Goal: Task Accomplishment & Management: Manage account settings

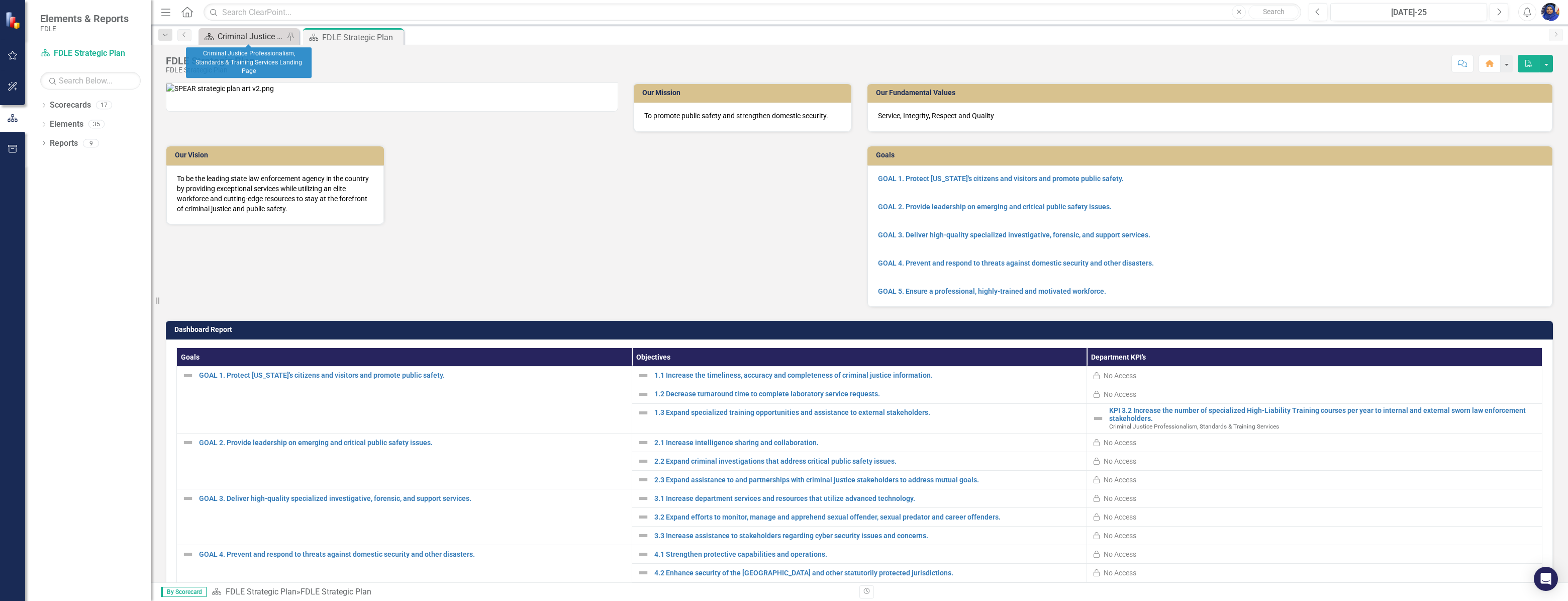
click at [241, 38] on div "Criminal Justice Professionalism, Standards & Training Services Landing Page" at bounding box center [251, 36] width 66 height 13
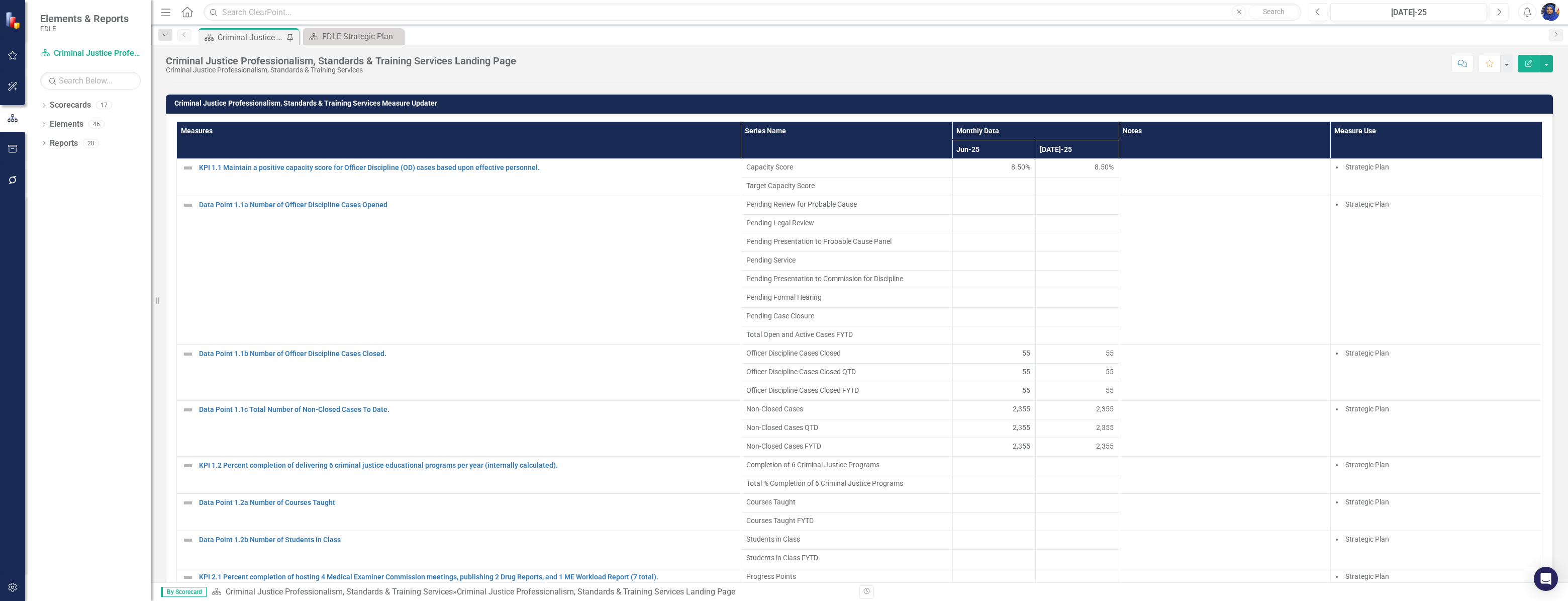
scroll to position [640, 0]
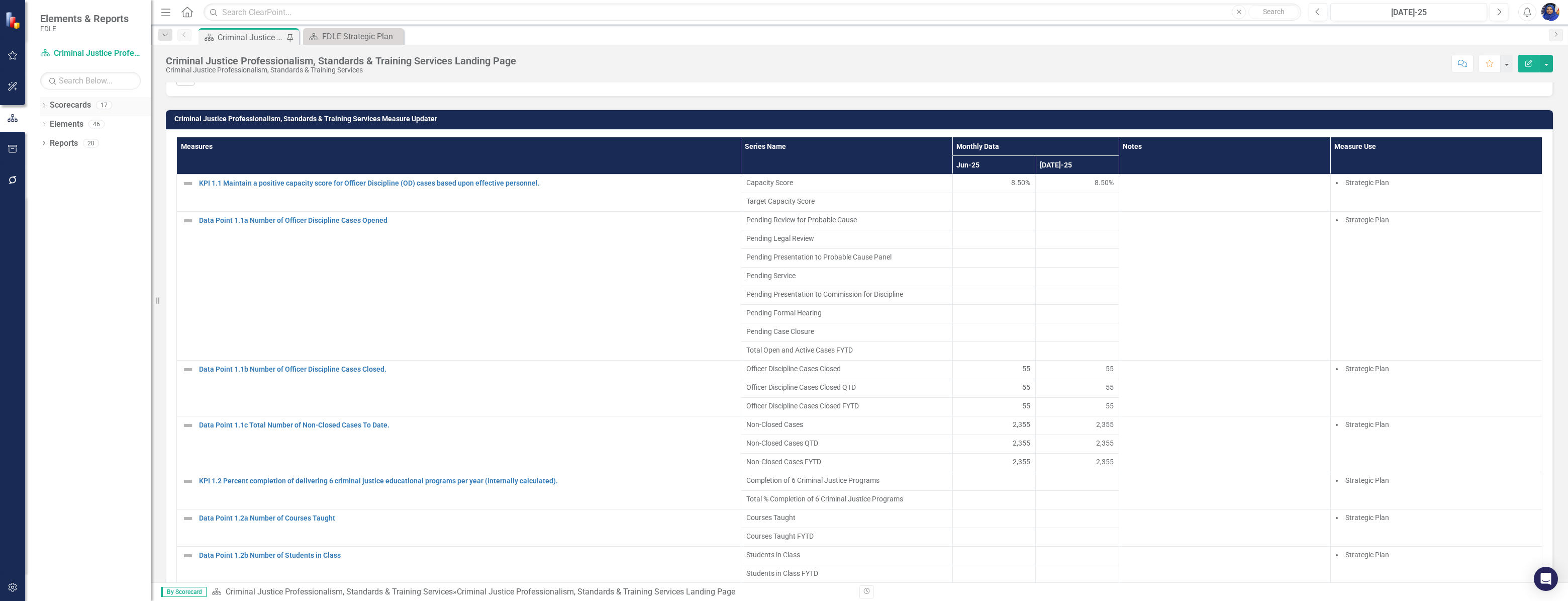
click at [44, 106] on icon "Dropdown" at bounding box center [44, 106] width 7 height 5
click at [46, 128] on div "Dropdown" at bounding box center [48, 124] width 7 height 9
click at [50, 215] on div "Dropdown" at bounding box center [48, 219] width 7 height 9
click at [59, 237] on icon "Dropdown" at bounding box center [58, 238] width 7 height 6
click at [94, 256] on link "Criminal Justice Professionalism, Standards & Training Services" at bounding box center [114, 257] width 76 height 11
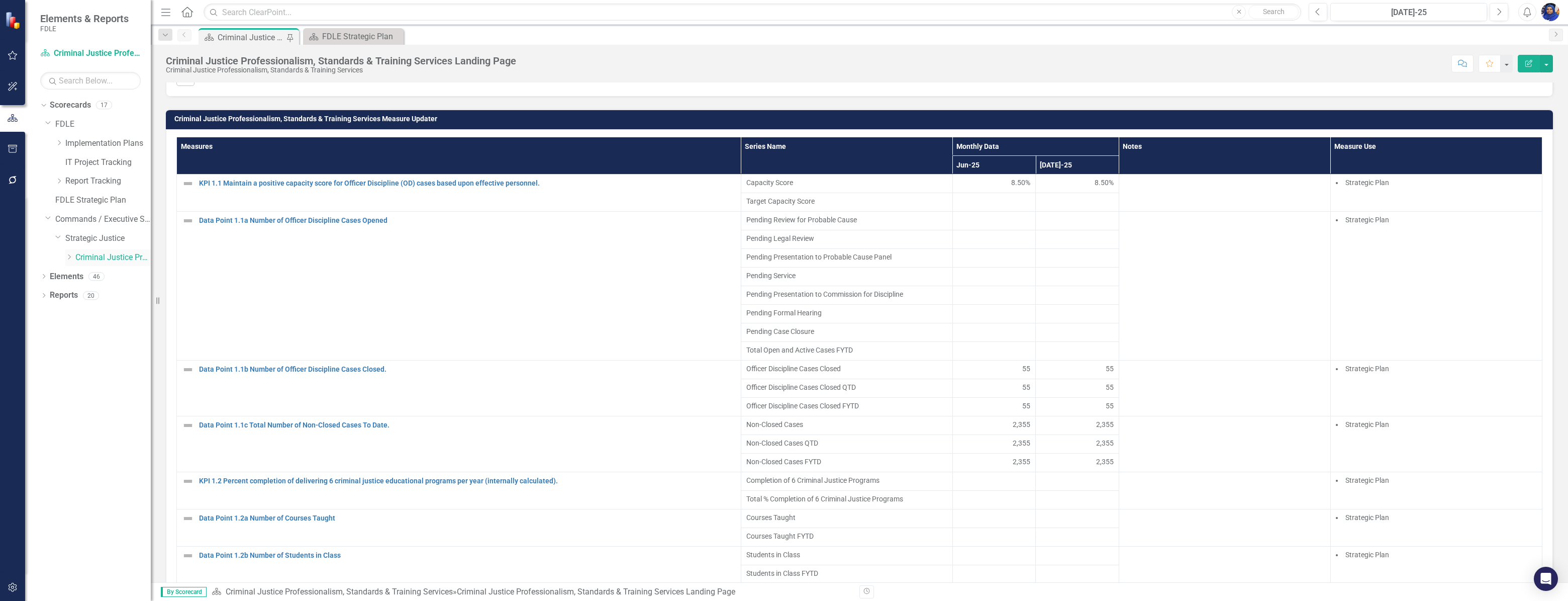
click at [70, 256] on icon at bounding box center [70, 257] width 3 height 5
click at [101, 256] on link "Criminal Justice Professionalism, Standards & Training Services" at bounding box center [114, 257] width 76 height 11
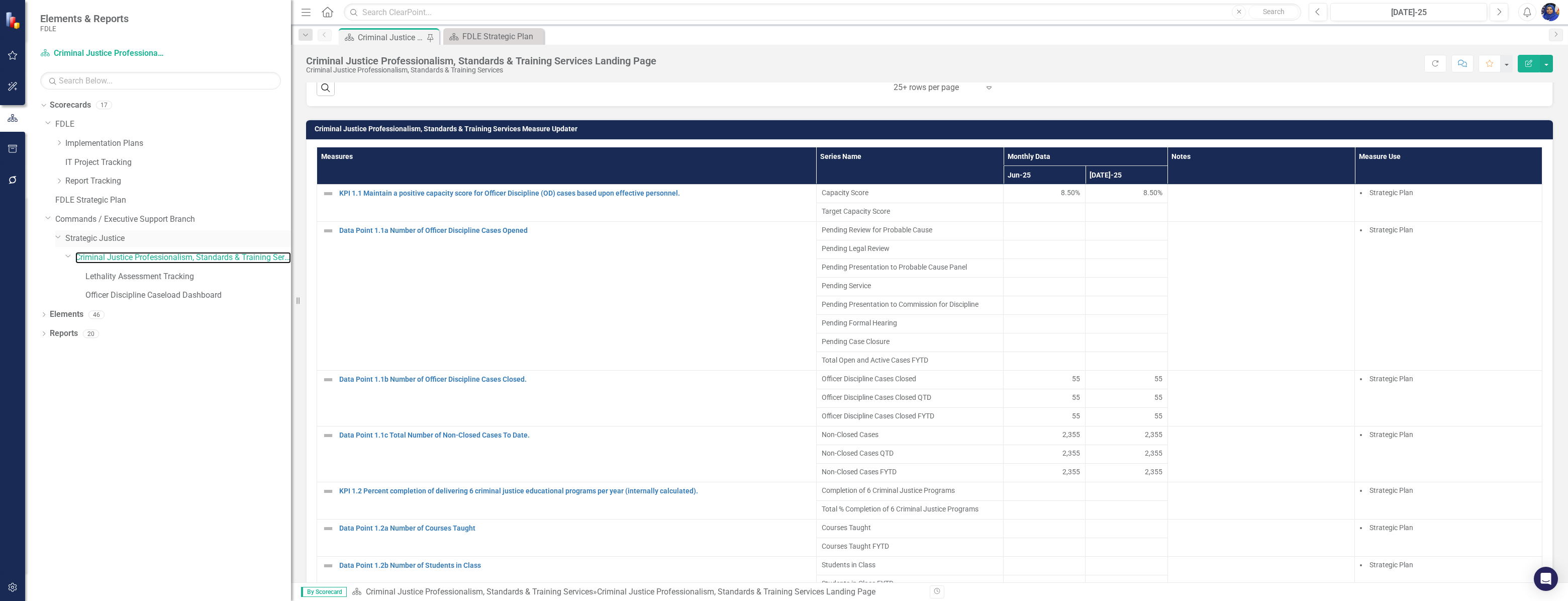
drag, startPoint x: 208, startPoint y: 266, endPoint x: 285, endPoint y: 237, distance: 82.3
click at [291, 235] on div "Resize" at bounding box center [295, 300] width 8 height 601
click at [223, 260] on link "Criminal Justice Professionalism, Standards & Training Services" at bounding box center [182, 257] width 212 height 11
click at [123, 50] on link "Scorecard Criminal Justice Professionalism, Standards & Training Services" at bounding box center [103, 53] width 125 height 11
click at [45, 313] on icon "Dropdown" at bounding box center [44, 315] width 7 height 5
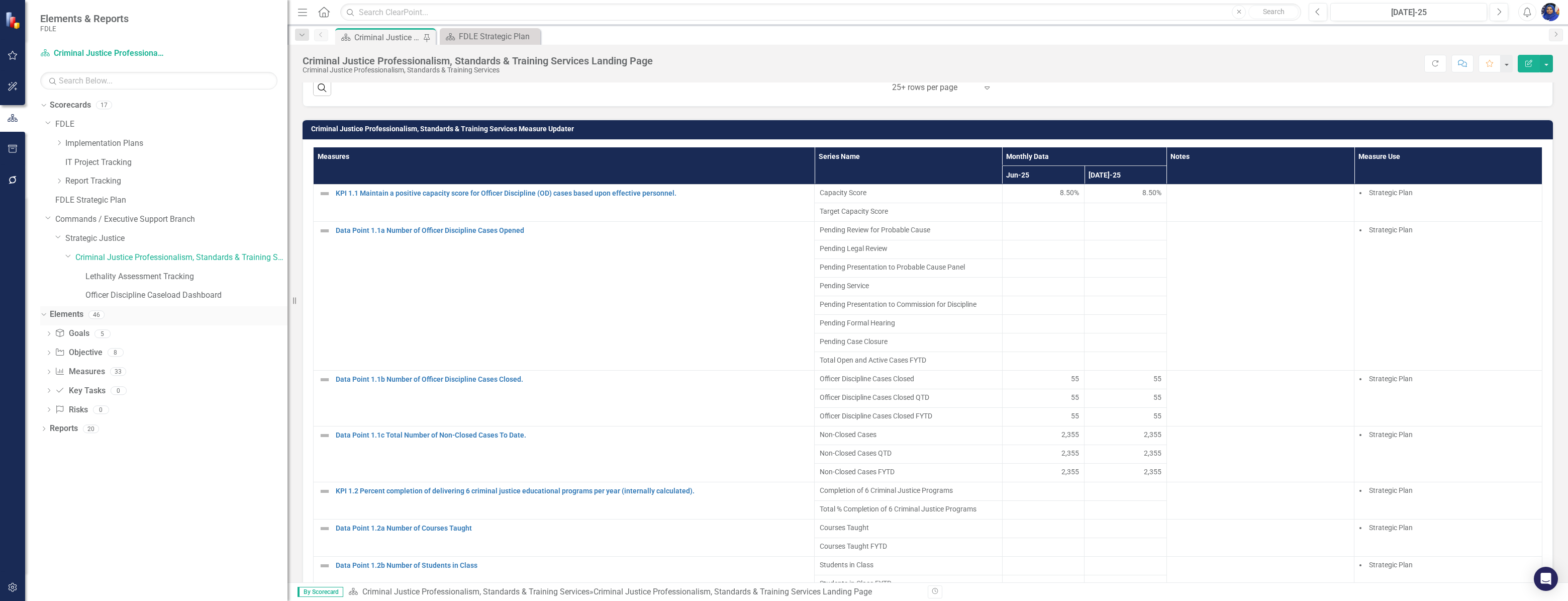
click at [45, 311] on div "Dropdown" at bounding box center [42, 314] width 9 height 7
click at [42, 330] on div "Dropdown" at bounding box center [44, 334] width 7 height 9
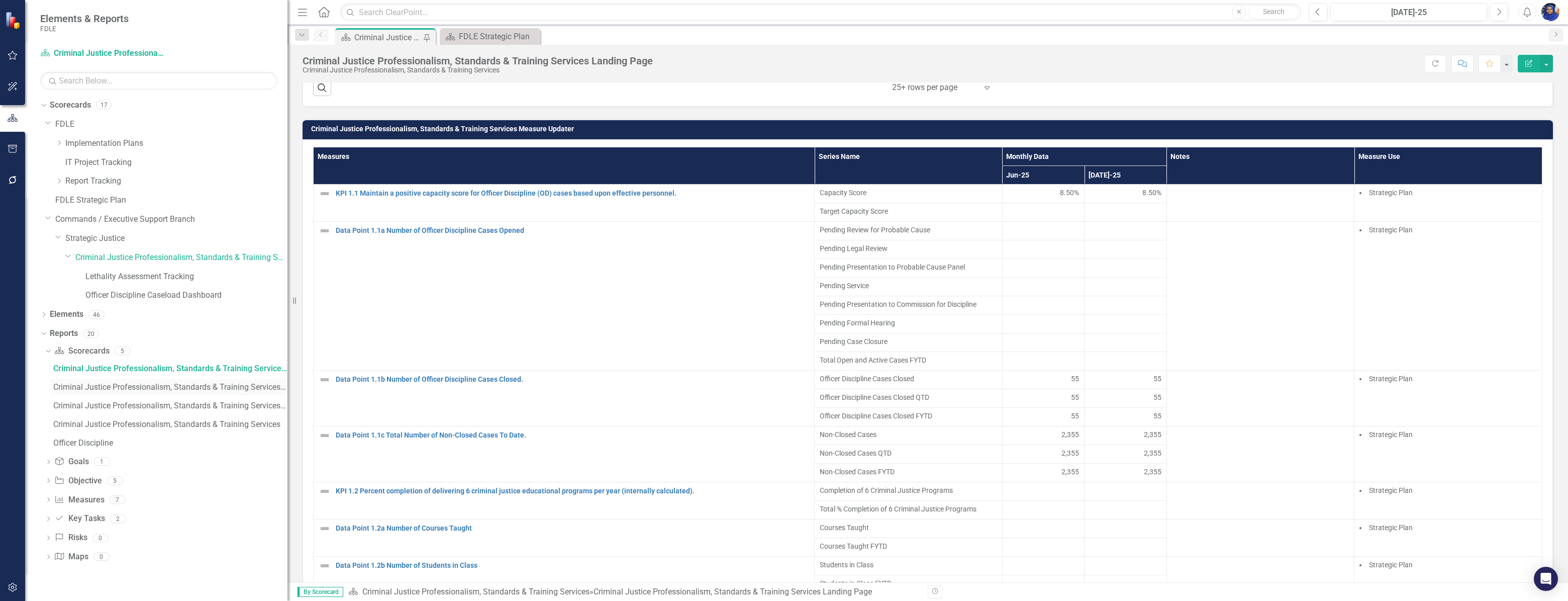
click at [81, 385] on div "Criminal Justice Professionalism, Standards & Training Services Qualitative KPIs" at bounding box center [170, 387] width 234 height 9
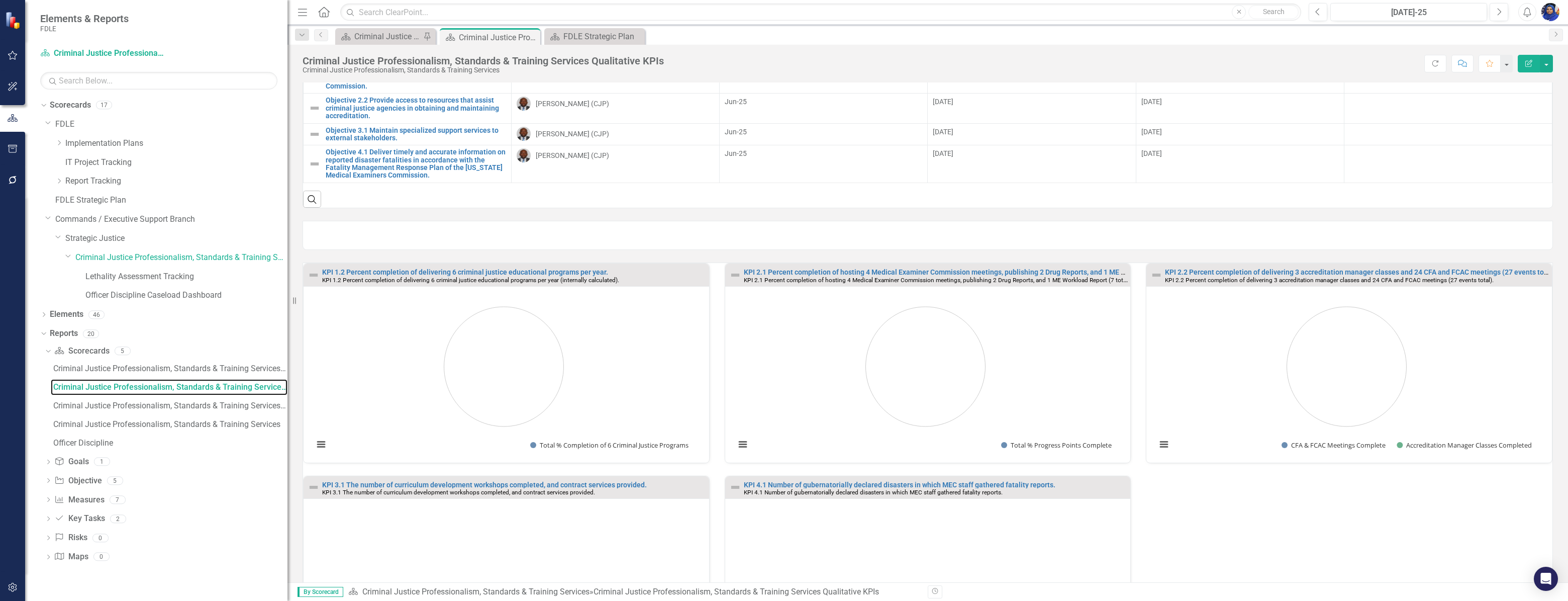
scroll to position [228, 0]
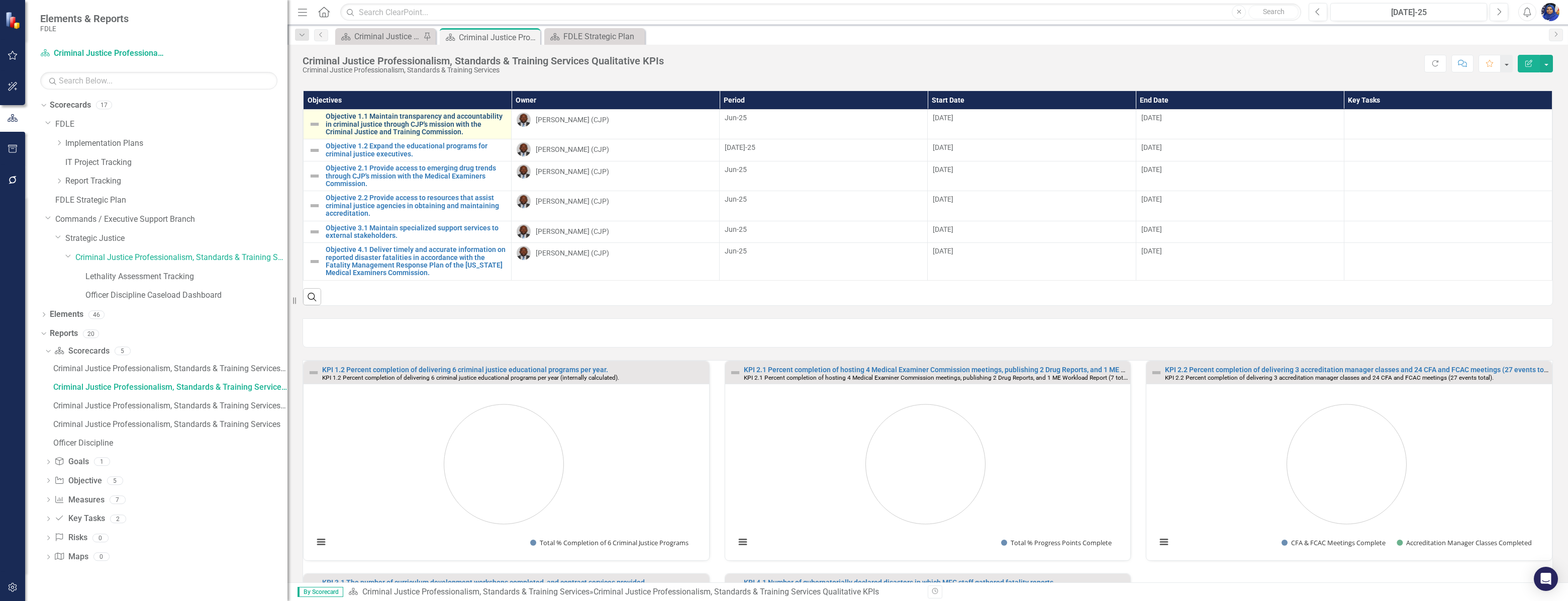
click at [386, 135] on link "Objective 1.1 Maintain transparency and accountability in criminal justice thro…" at bounding box center [416, 124] width 181 height 23
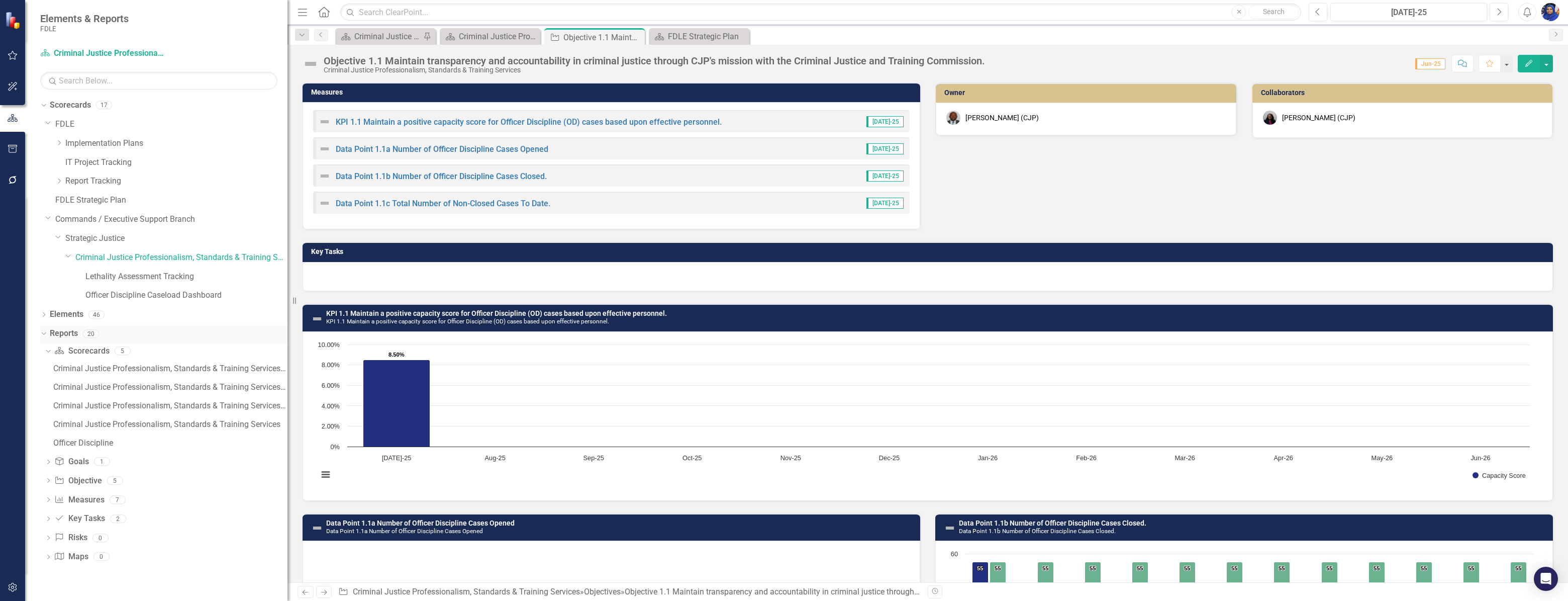
click at [42, 332] on icon "Dropdown" at bounding box center [42, 333] width 5 height 7
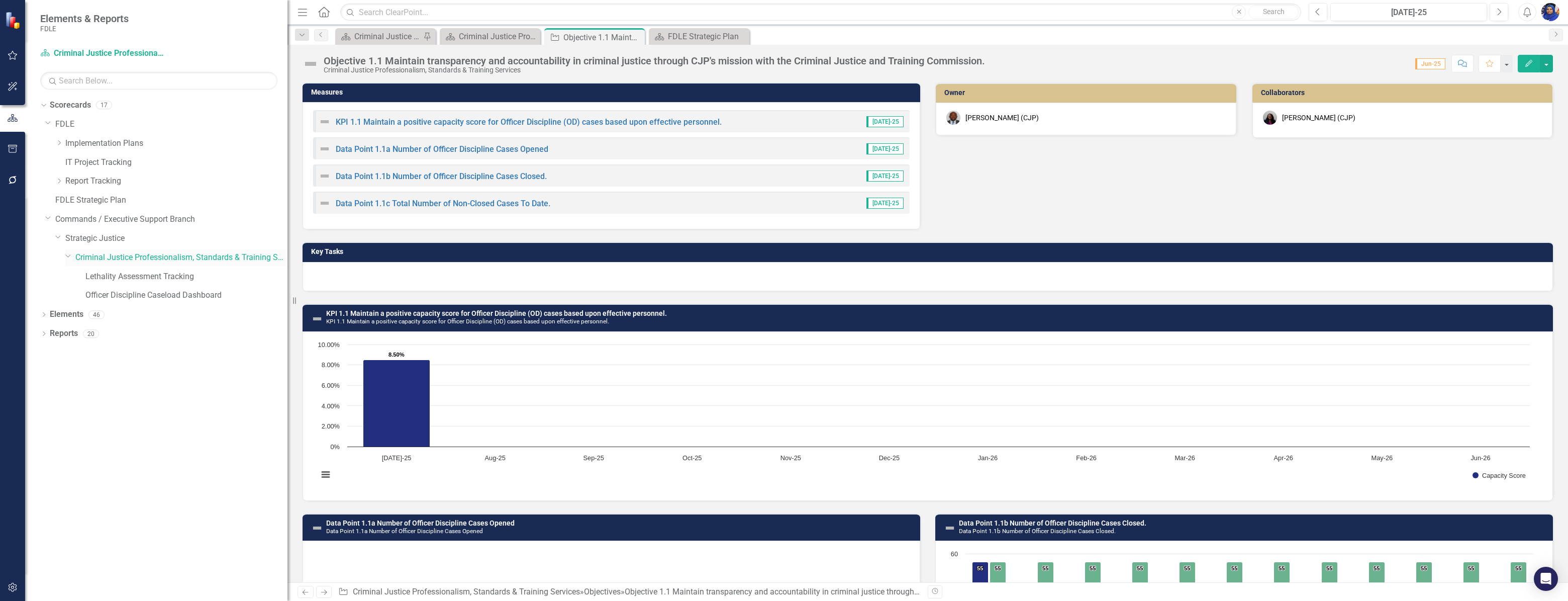
click at [165, 256] on link "Criminal Justice Professionalism, Standards & Training Services" at bounding box center [182, 257] width 212 height 11
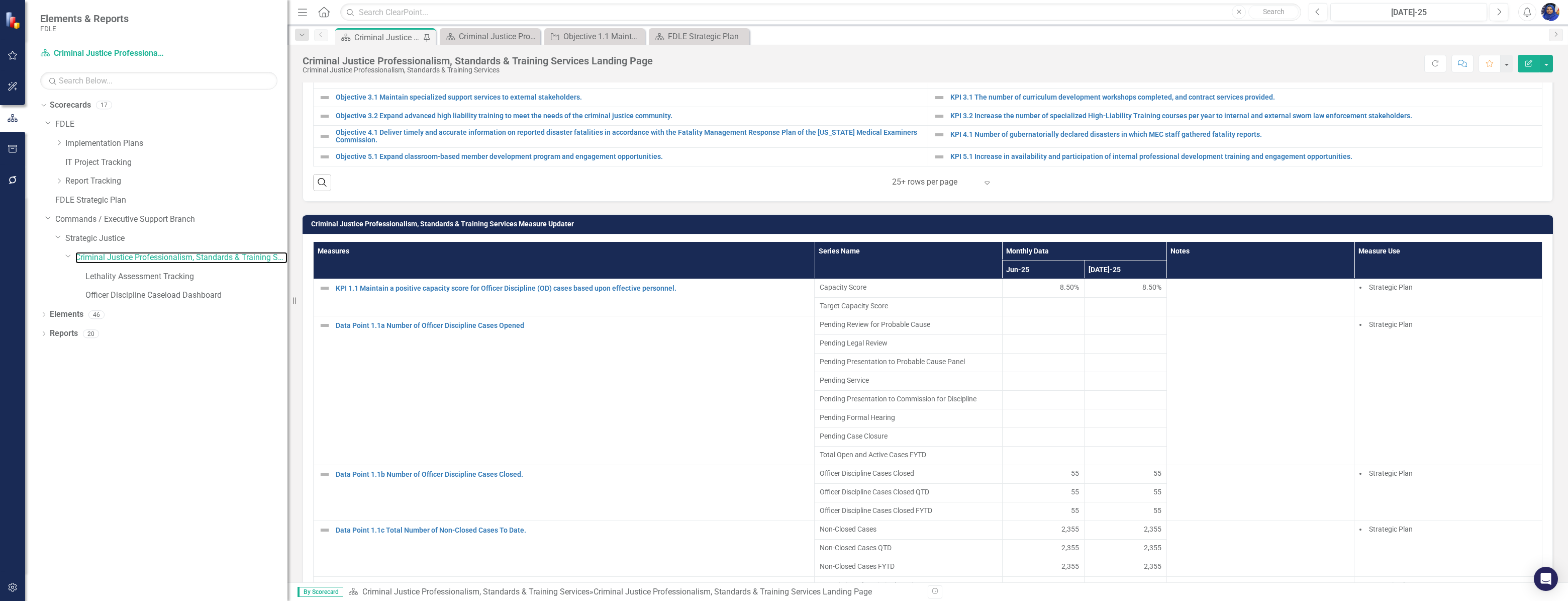
scroll to position [503, 0]
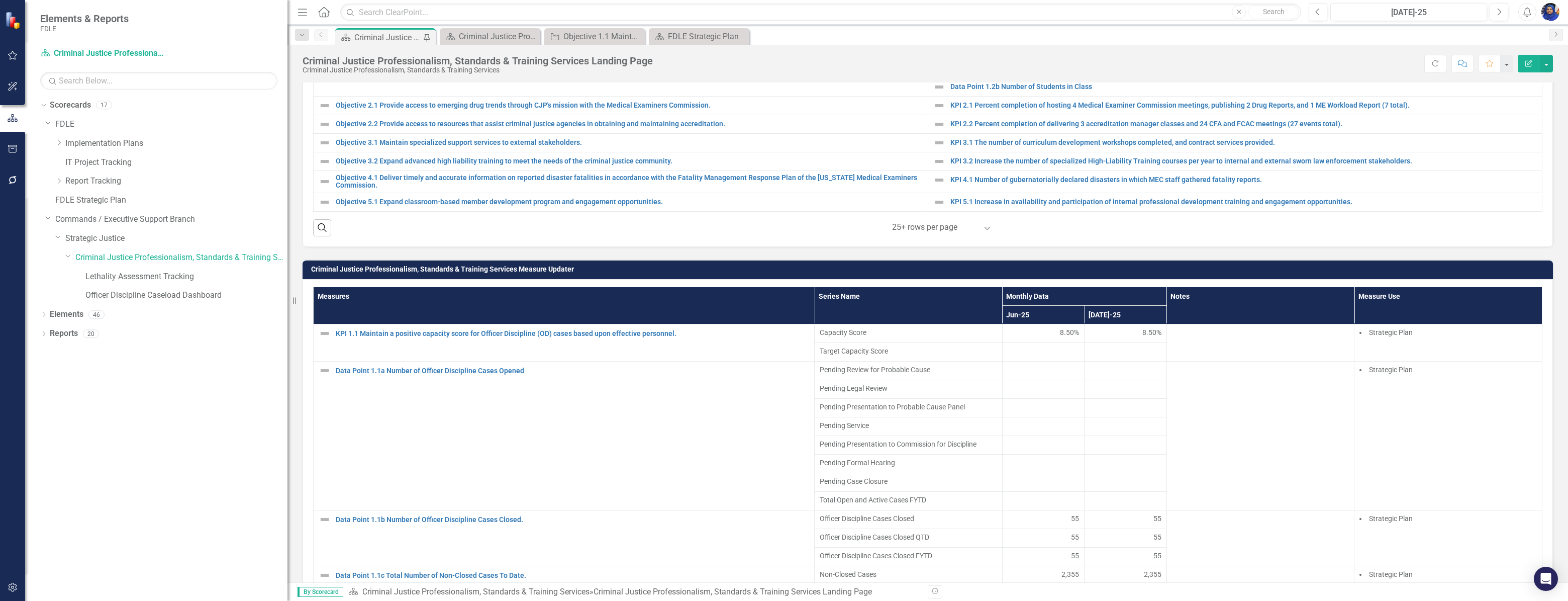
click at [1107, 507] on div at bounding box center [1125, 501] width 72 height 12
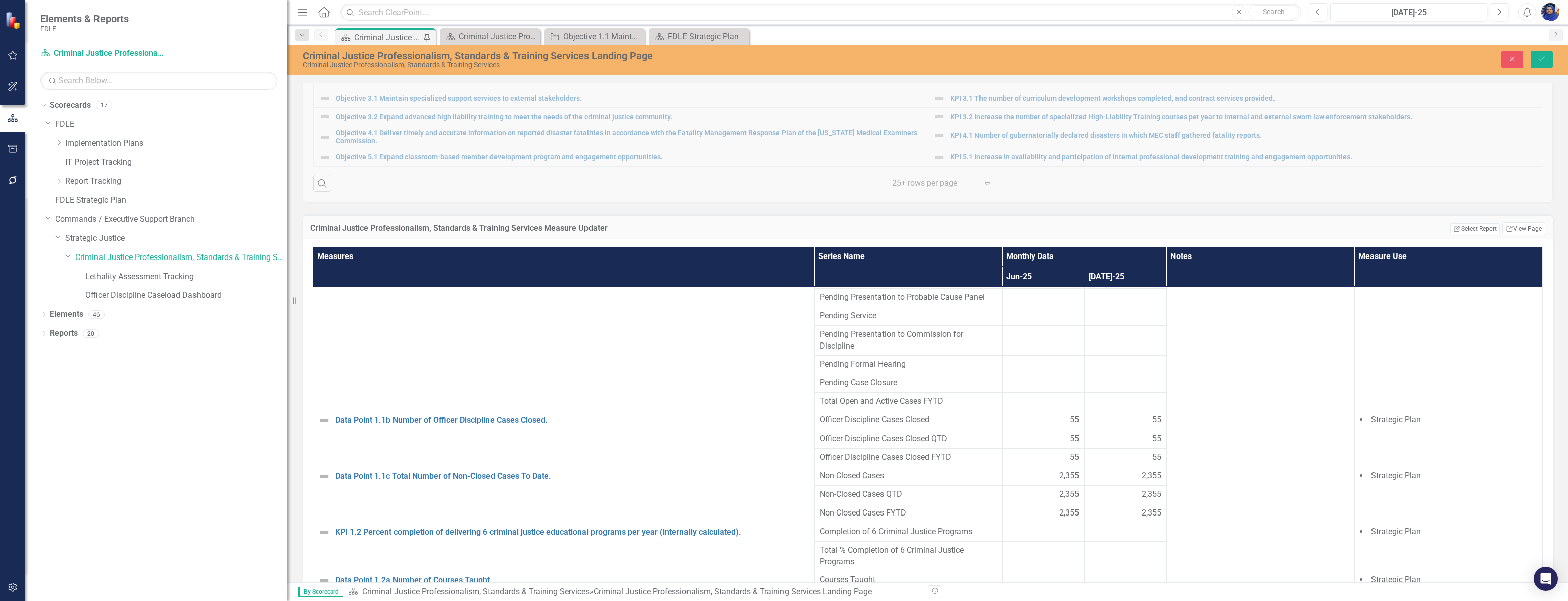
scroll to position [4, 0]
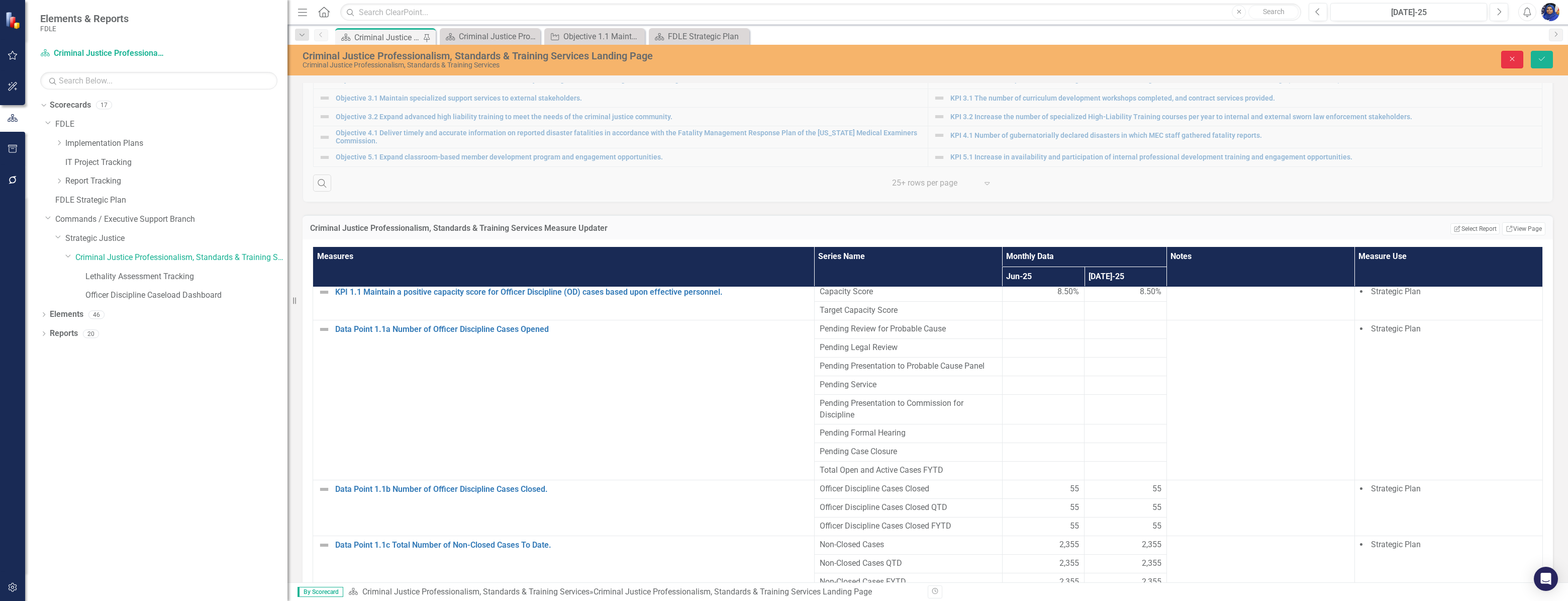
drag, startPoint x: 1508, startPoint y: 56, endPoint x: 1145, endPoint y: 277, distance: 425.0
click at [1508, 55] on icon "Close" at bounding box center [1512, 58] width 9 height 7
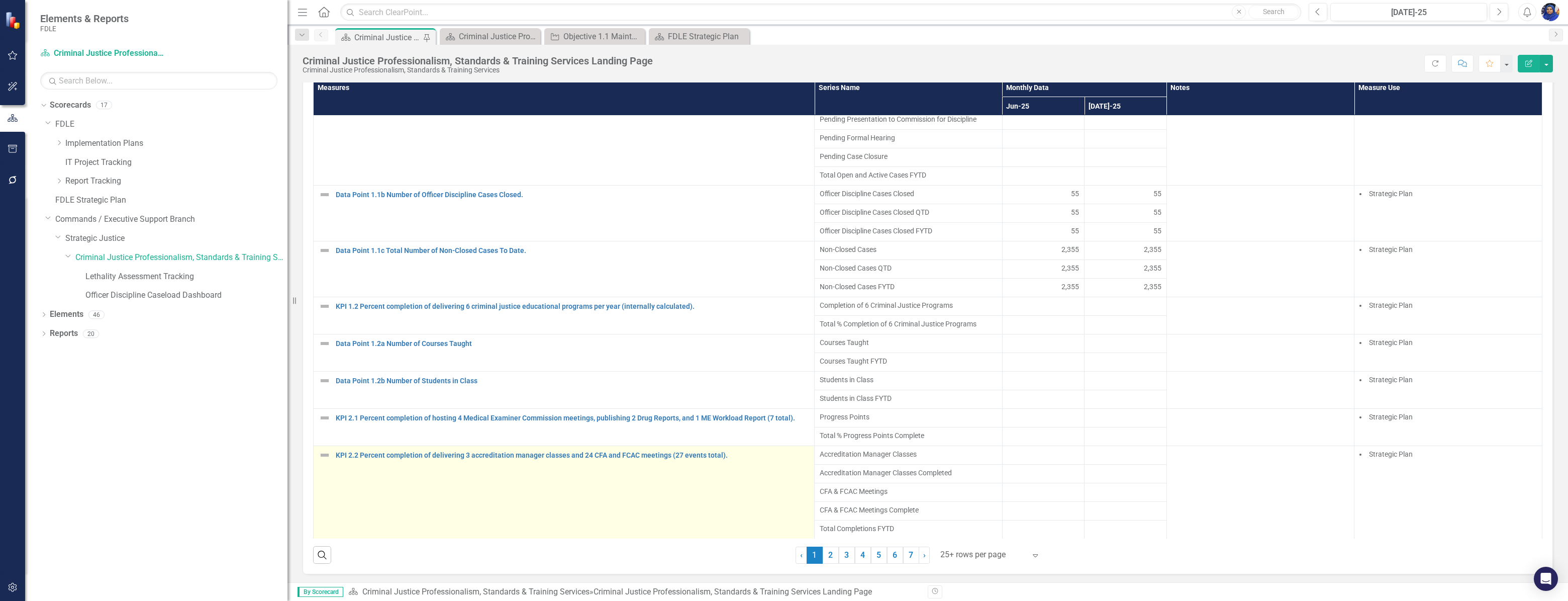
scroll to position [731, 0]
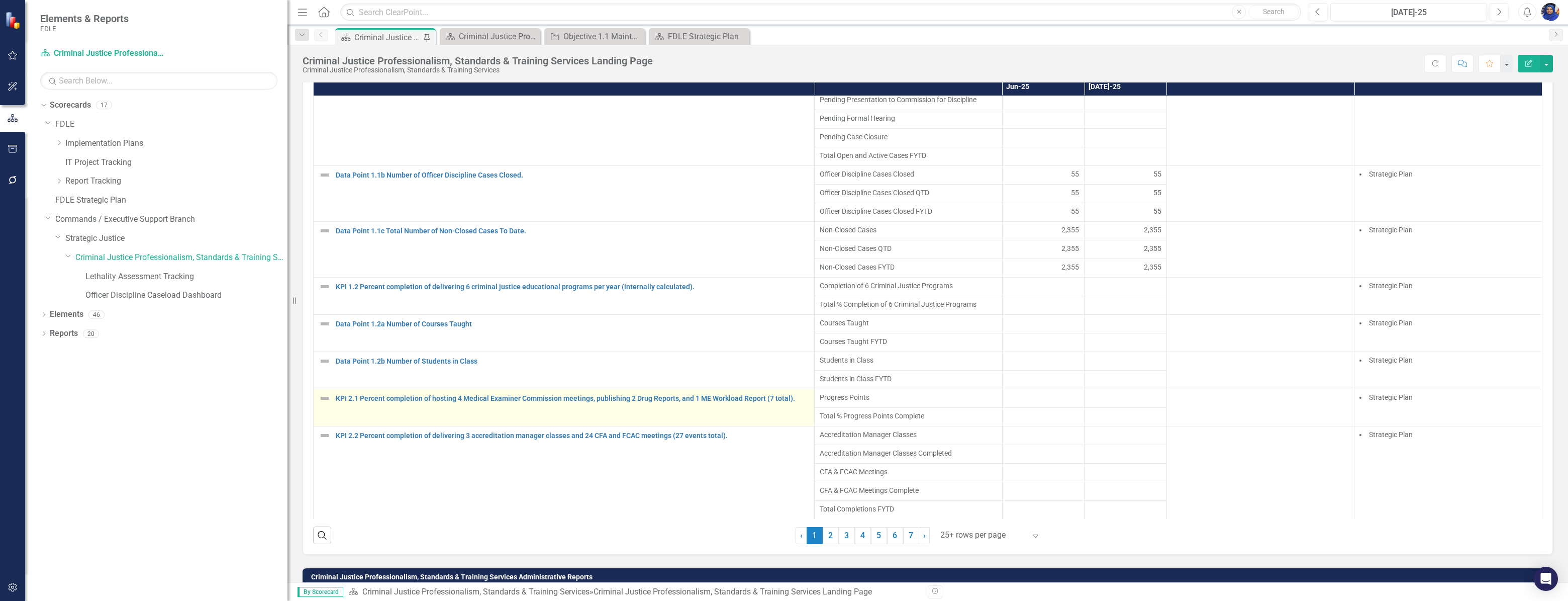
click at [754, 426] on td "KPI 2.1 Percent completion of hosting 4 Medical Examiner Commission meetings, p…" at bounding box center [564, 408] width 501 height 37
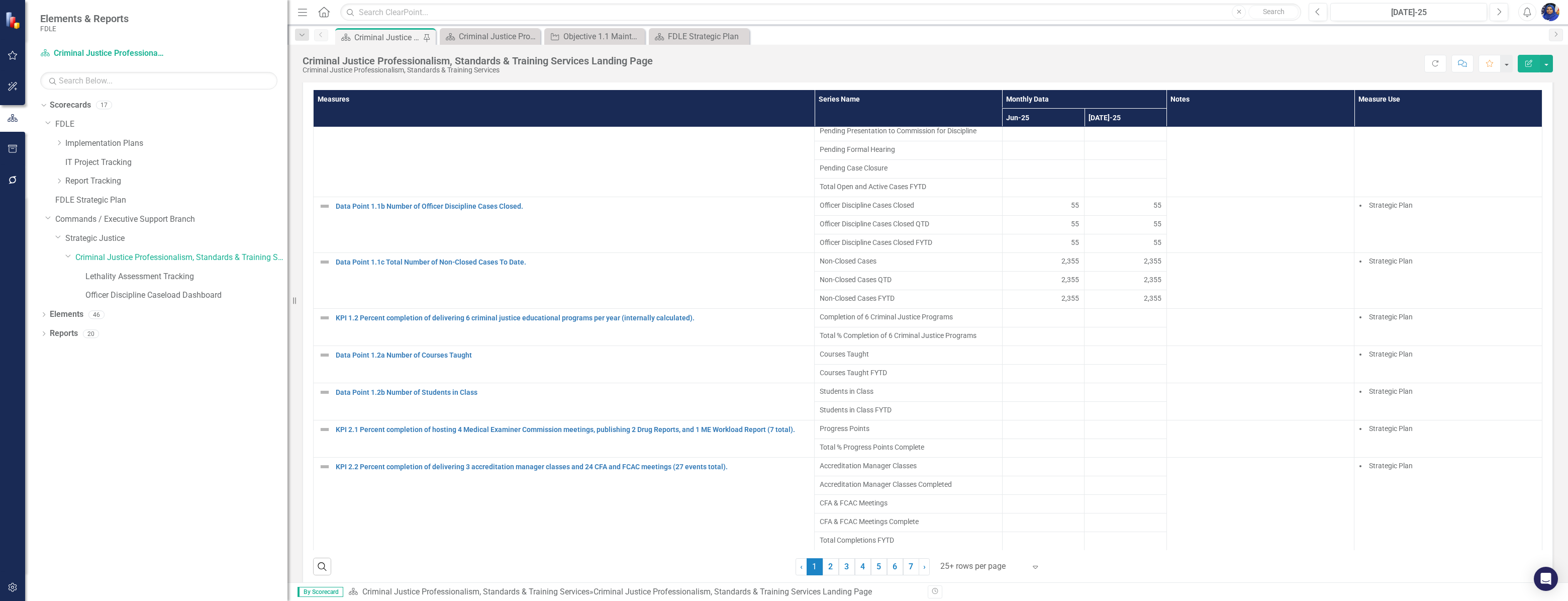
scroll to position [489, 0]
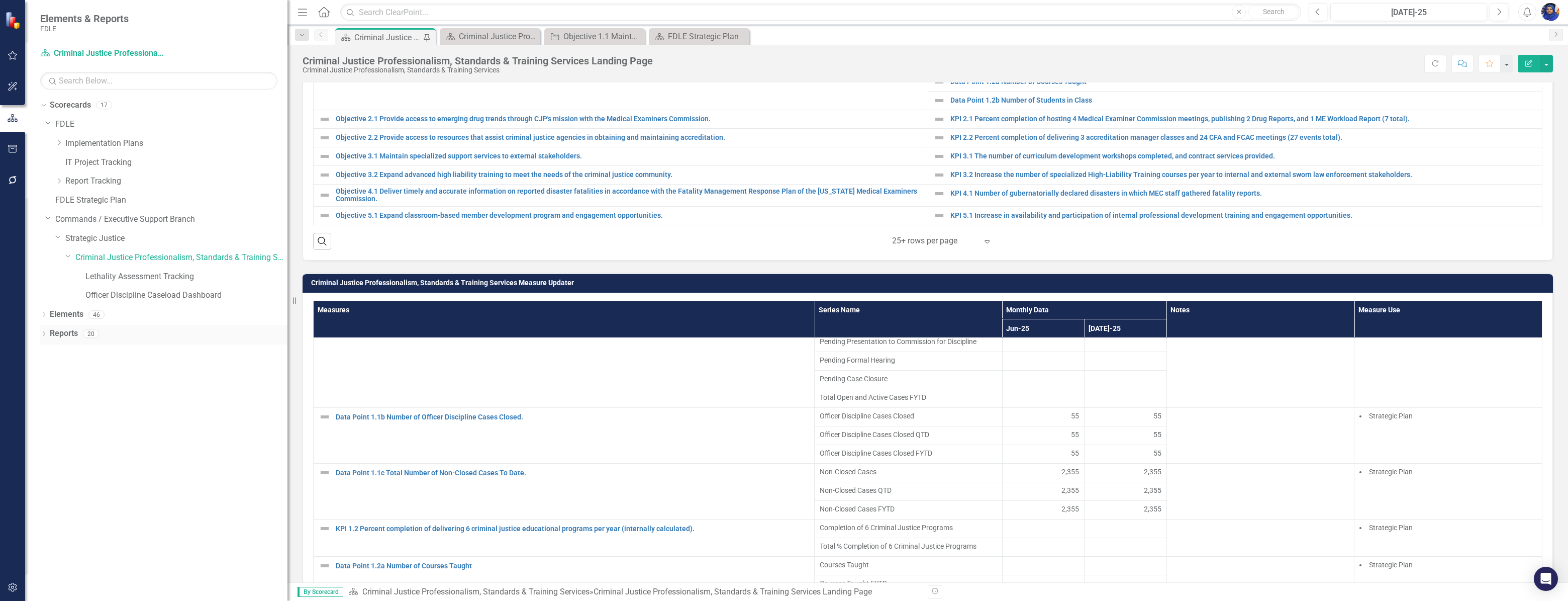
click at [46, 328] on div "Dropdown Reports 20" at bounding box center [164, 335] width 247 height 19
click at [43, 329] on div "Dropdown Reports 20" at bounding box center [164, 335] width 247 height 19
drag, startPoint x: 42, startPoint y: 332, endPoint x: 40, endPoint y: 338, distance: 6.3
click at [40, 337] on div "Dropdown" at bounding box center [44, 334] width 7 height 9
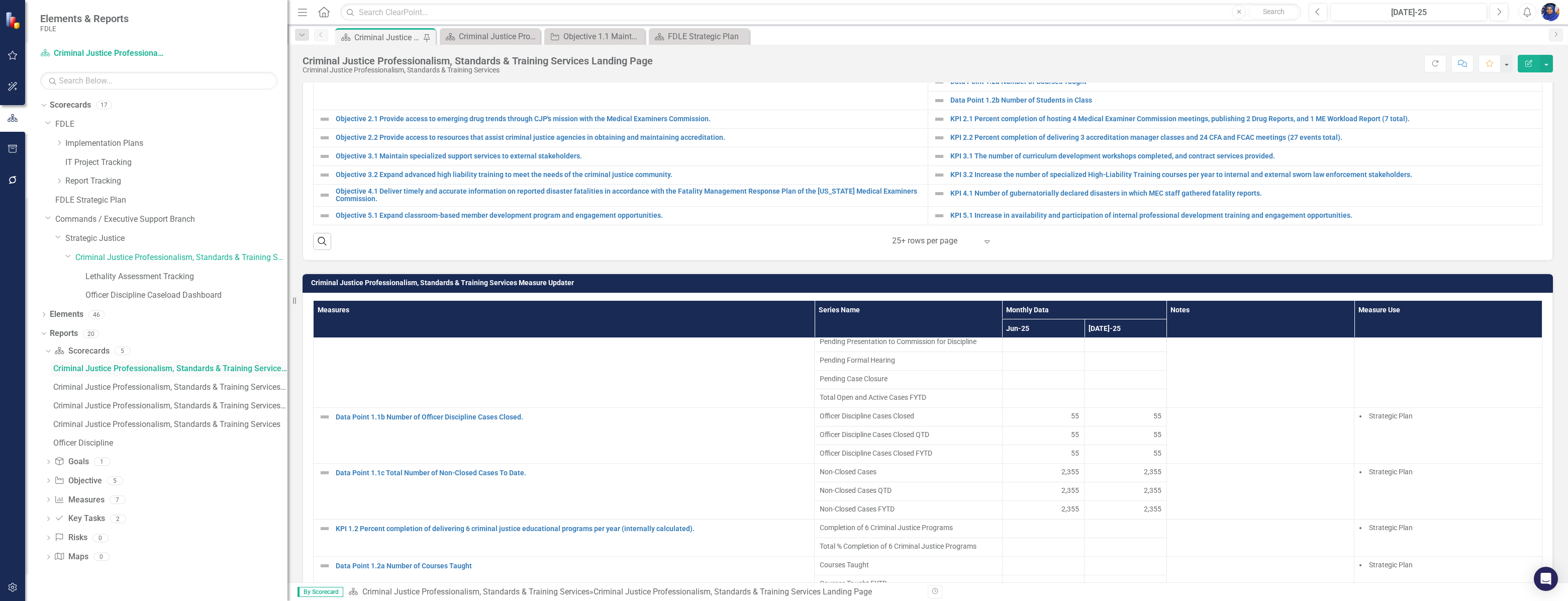
click at [163, 369] on div "Criminal Justice Professionalism, Standards & Training Services Landing Page" at bounding box center [170, 369] width 234 height 9
click at [498, 32] on div "Criminal Justice Professionalism, Standards & Training Services Qualitative KPIs" at bounding box center [492, 36] width 66 height 13
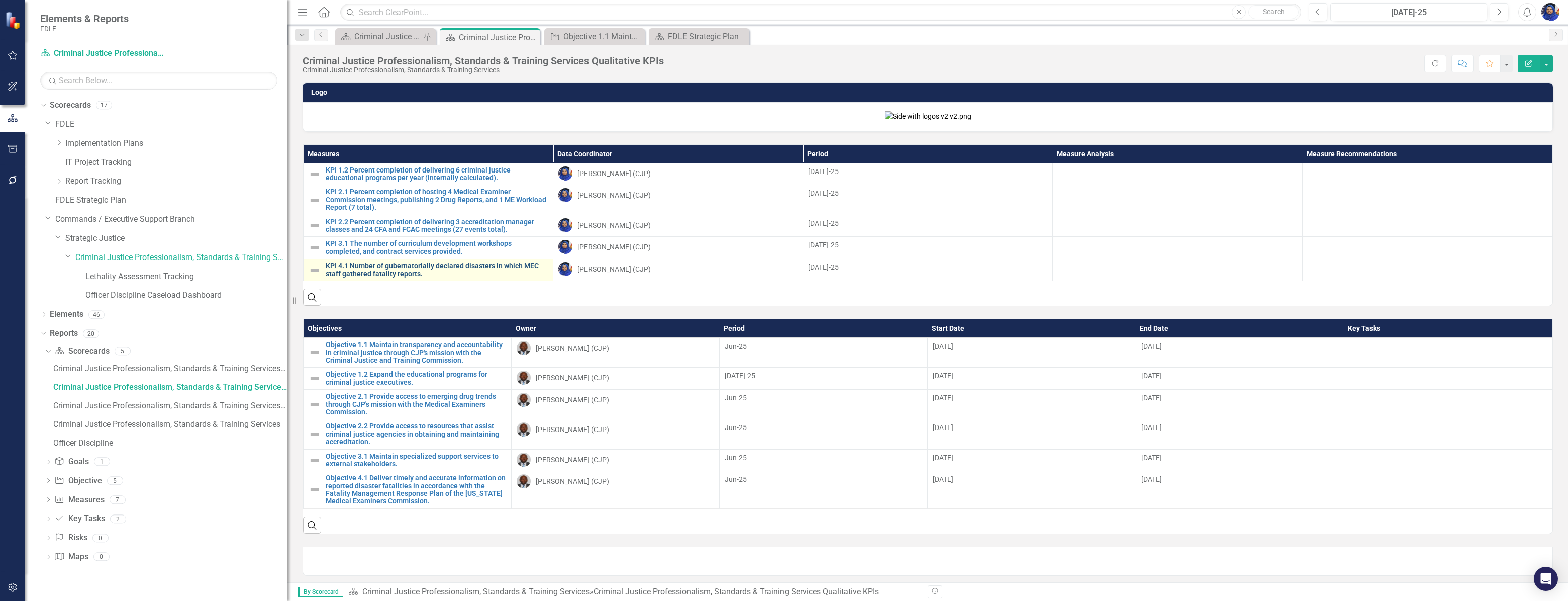
click at [412, 278] on link "KPI 4.1 Number of gubernatorially declared disasters in which MEC staff gathere…" at bounding box center [437, 269] width 222 height 15
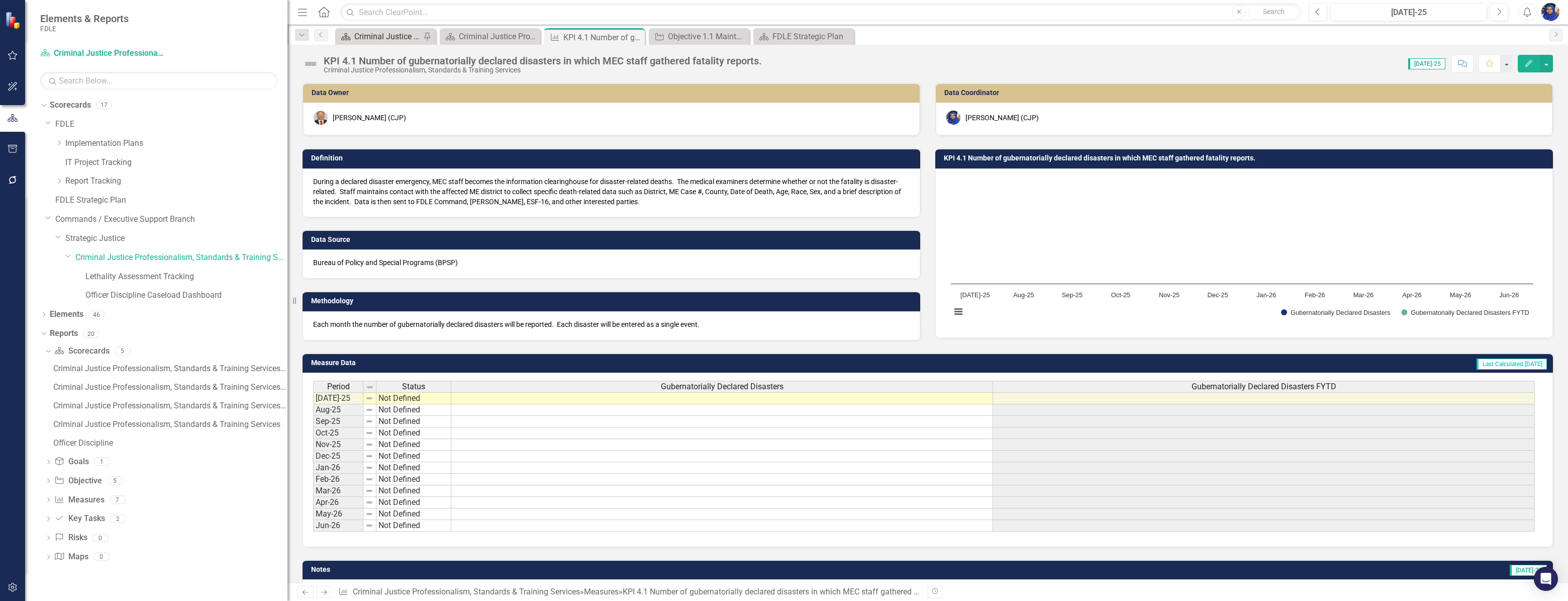
click at [392, 35] on div "Criminal Justice Professionalism, Standards & Training Services Landing Page" at bounding box center [388, 36] width 66 height 13
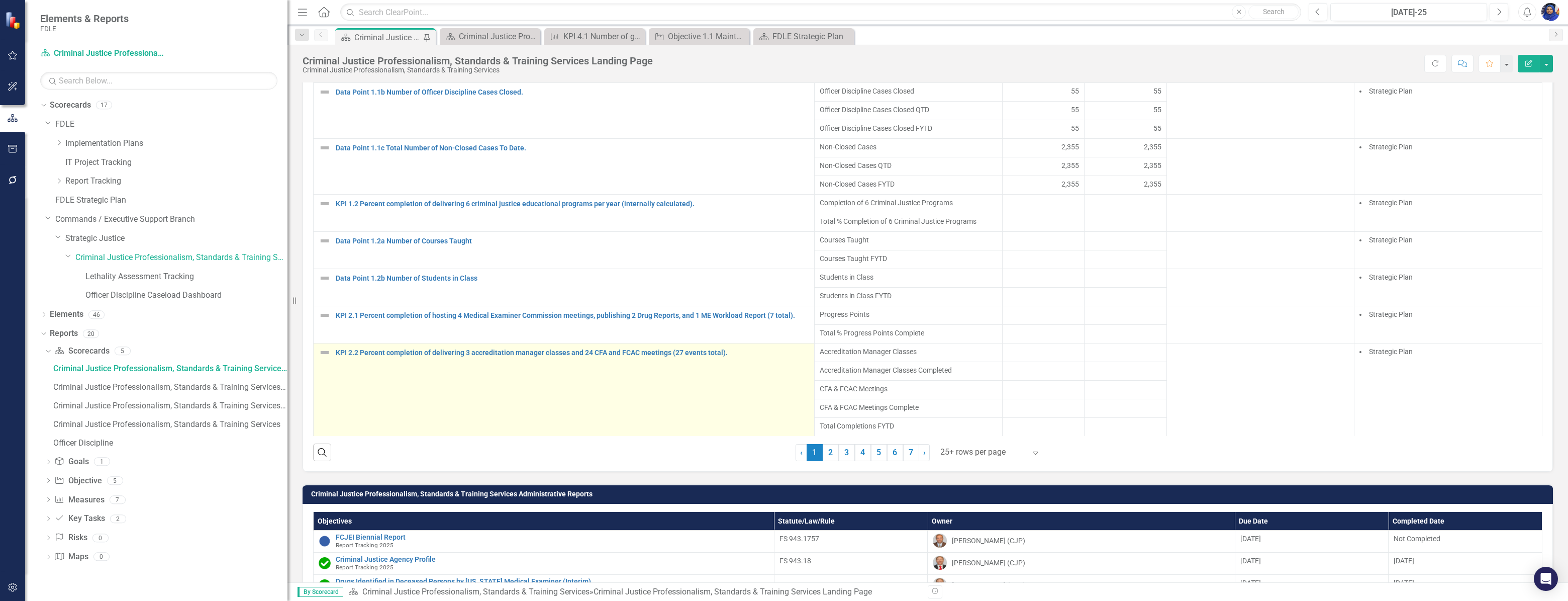
scroll to position [823, 0]
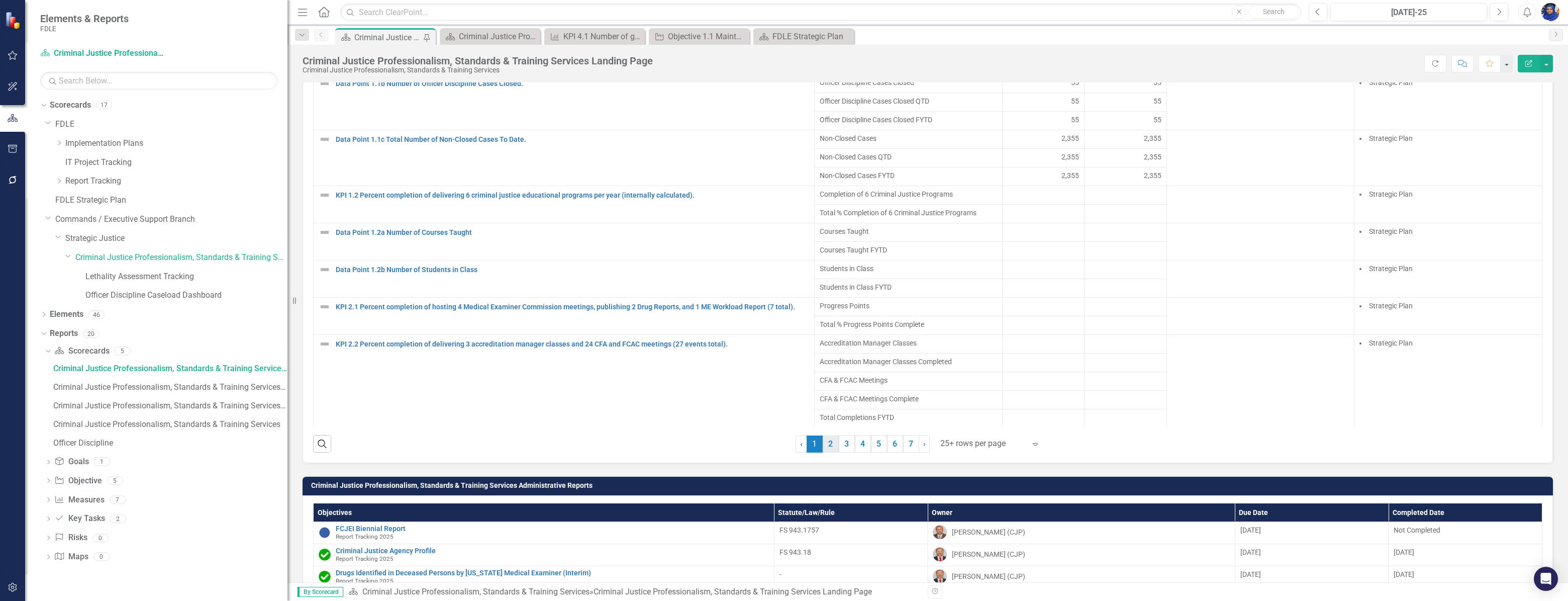
click at [829, 452] on link "2" at bounding box center [830, 444] width 16 height 17
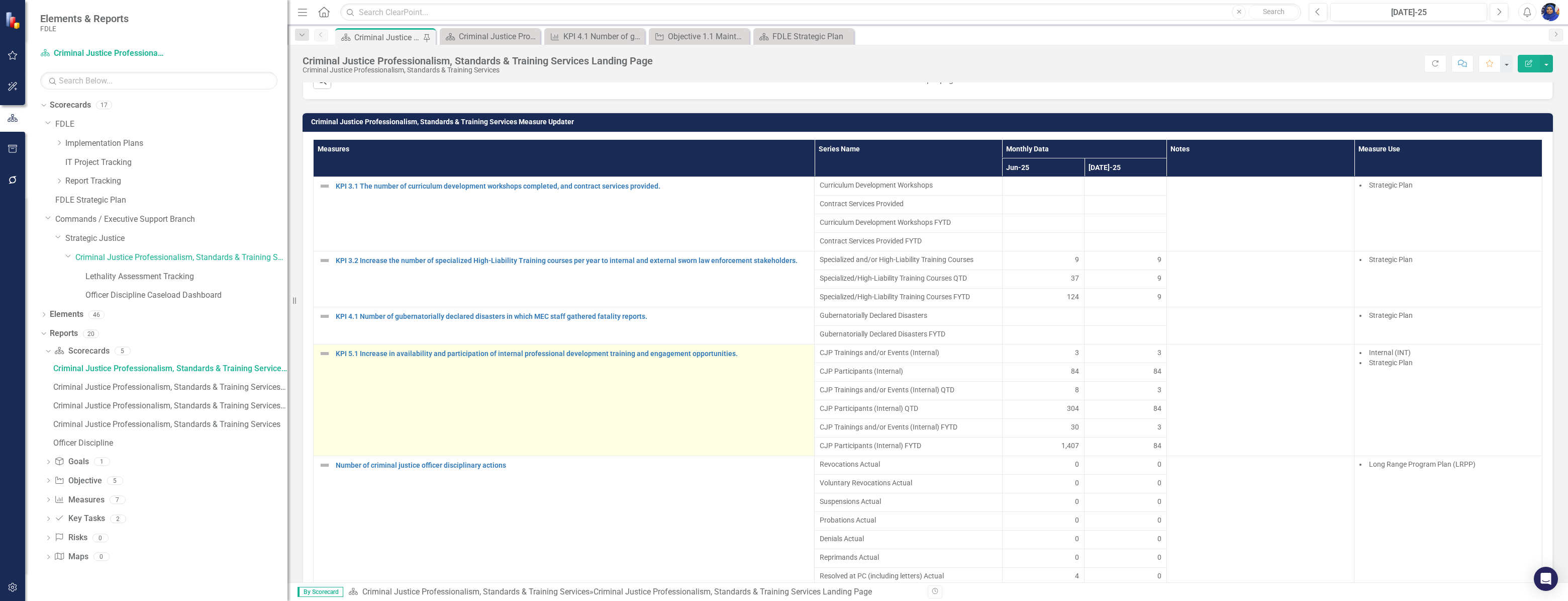
scroll to position [640, 0]
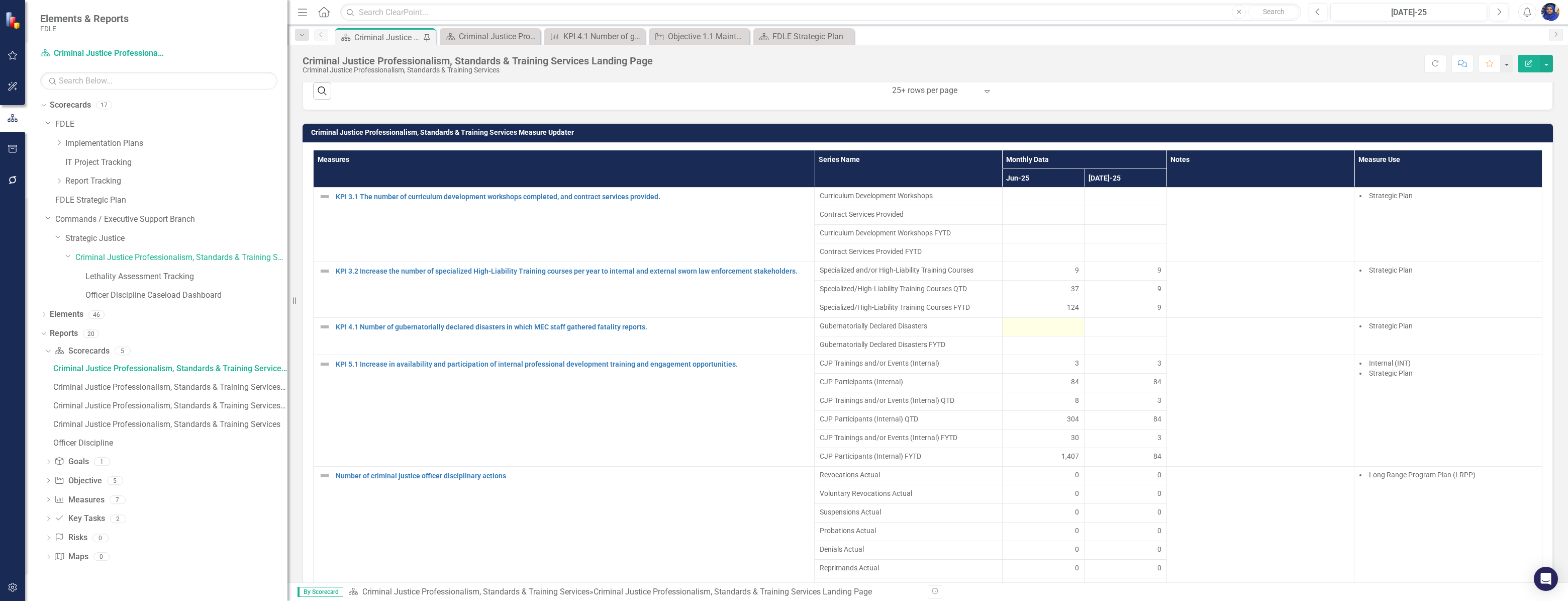
click at [1043, 333] on div at bounding box center [1044, 327] width 72 height 12
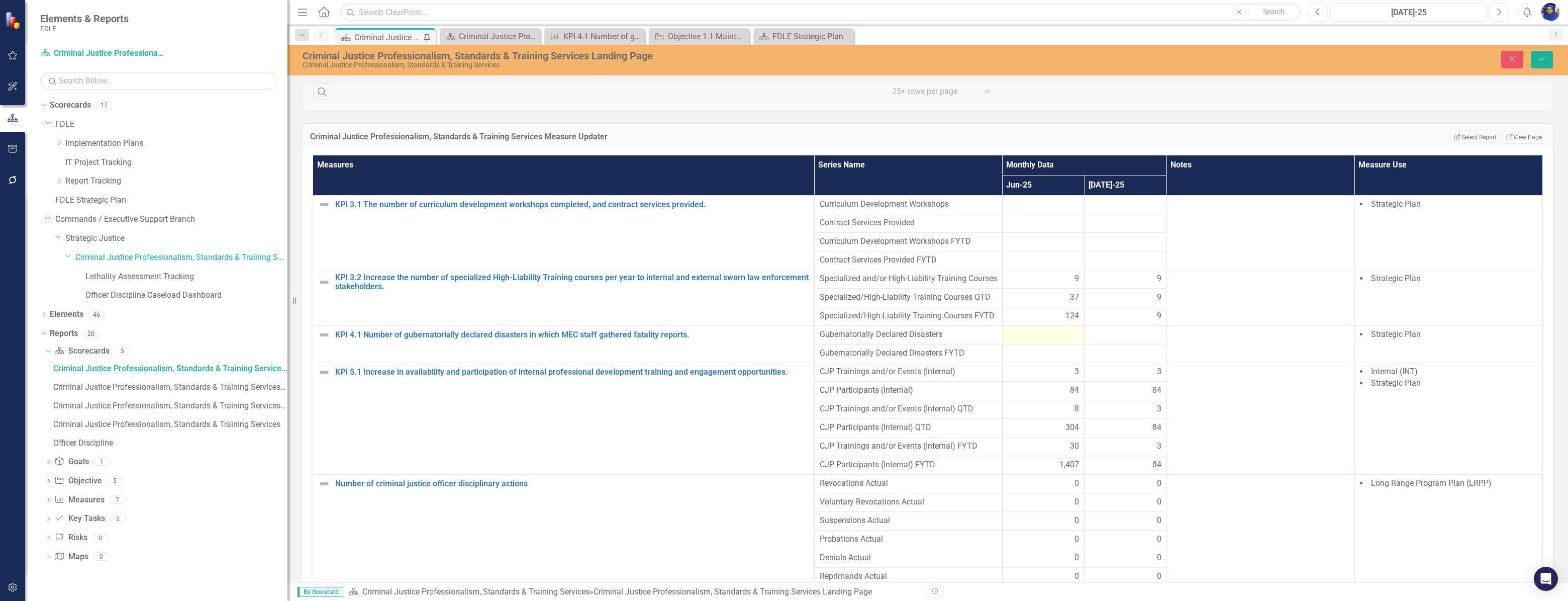
click at [1040, 341] on div at bounding box center [1044, 335] width 72 height 12
click at [1108, 341] on div at bounding box center [1125, 335] width 72 height 12
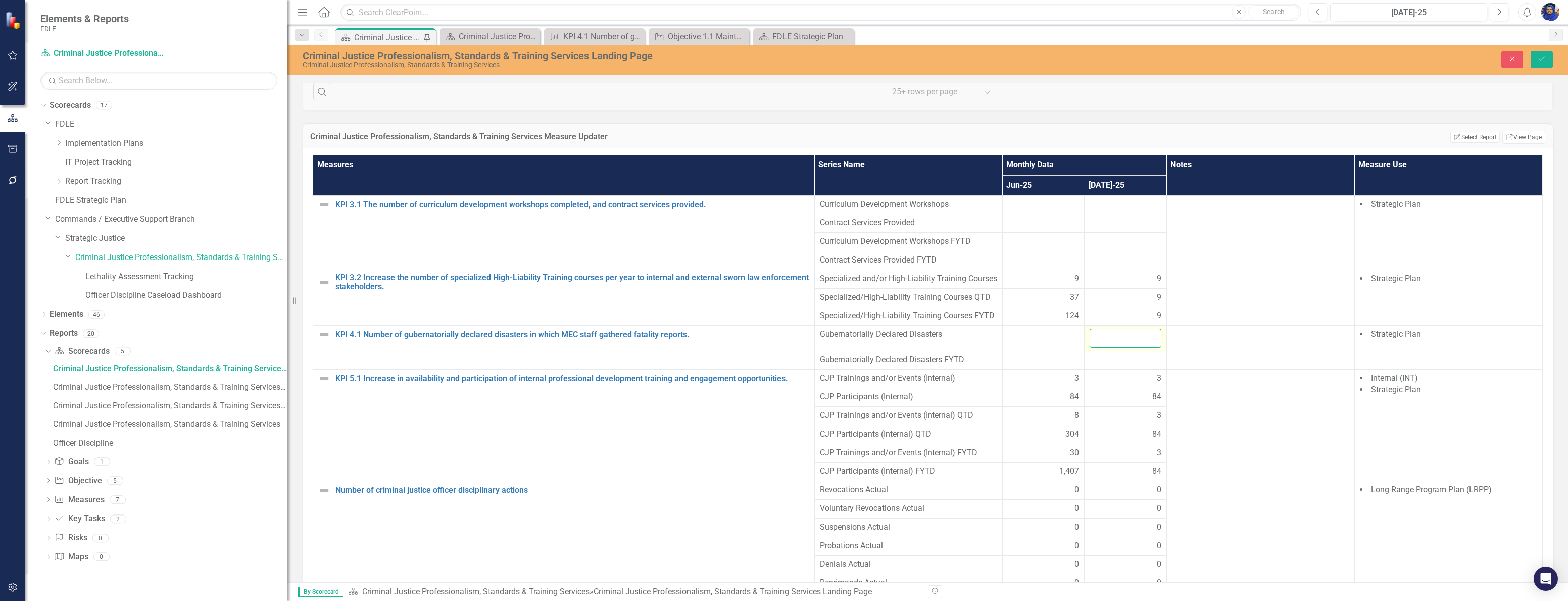
click at [1101, 347] on input "number" at bounding box center [1125, 338] width 72 height 19
type input "0"
click at [1542, 60] on icon "submit" at bounding box center [1541, 59] width 6 height 4
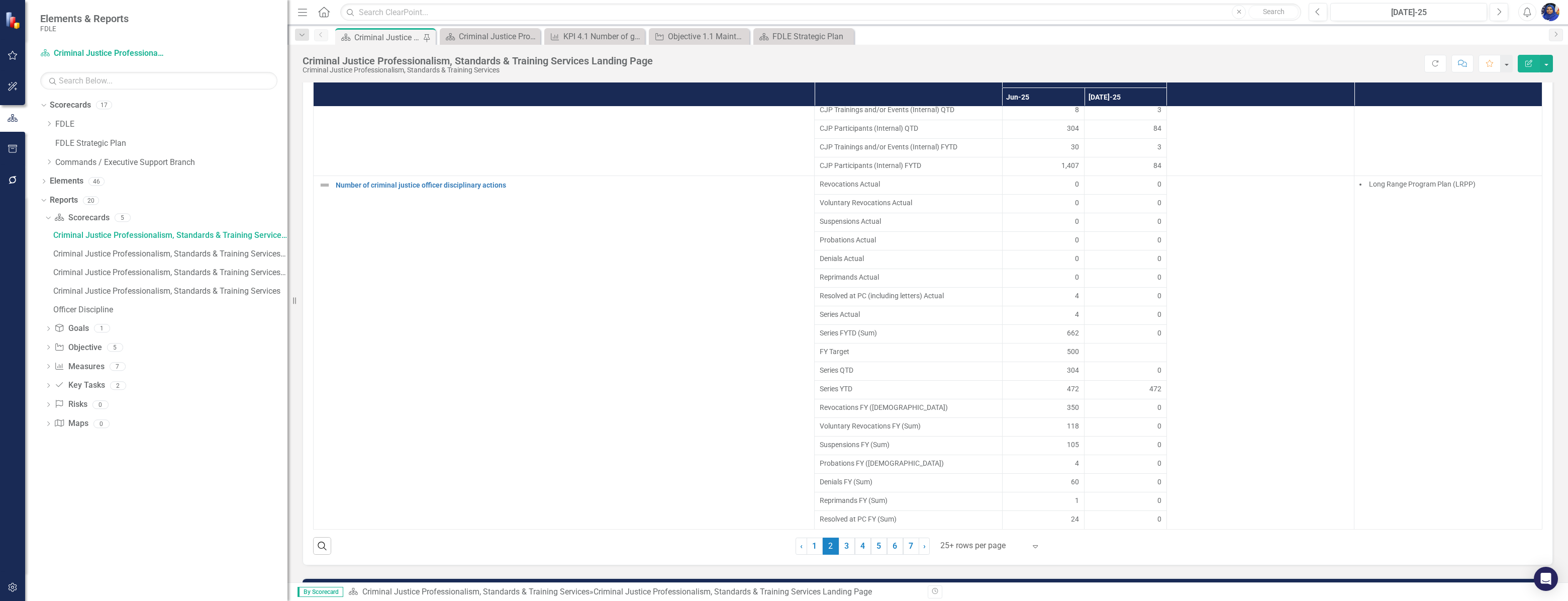
scroll to position [823, 0]
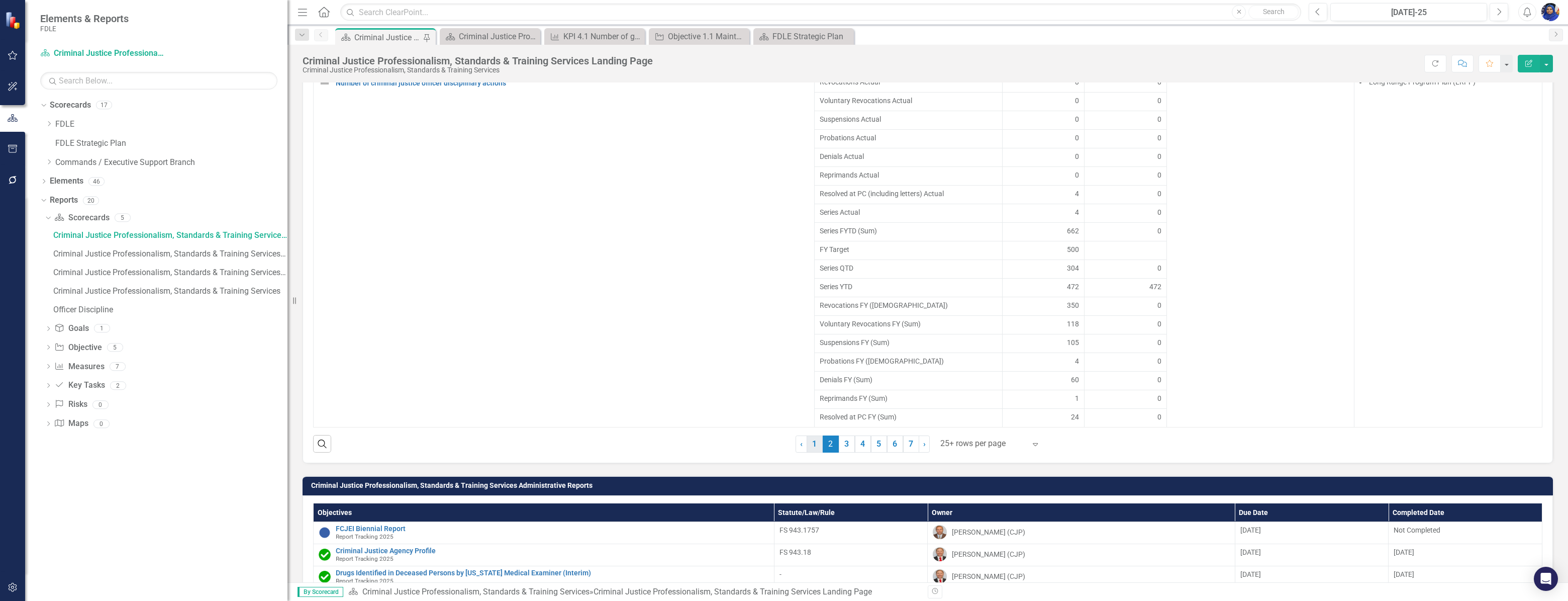
click at [811, 452] on link "1" at bounding box center [815, 444] width 16 height 17
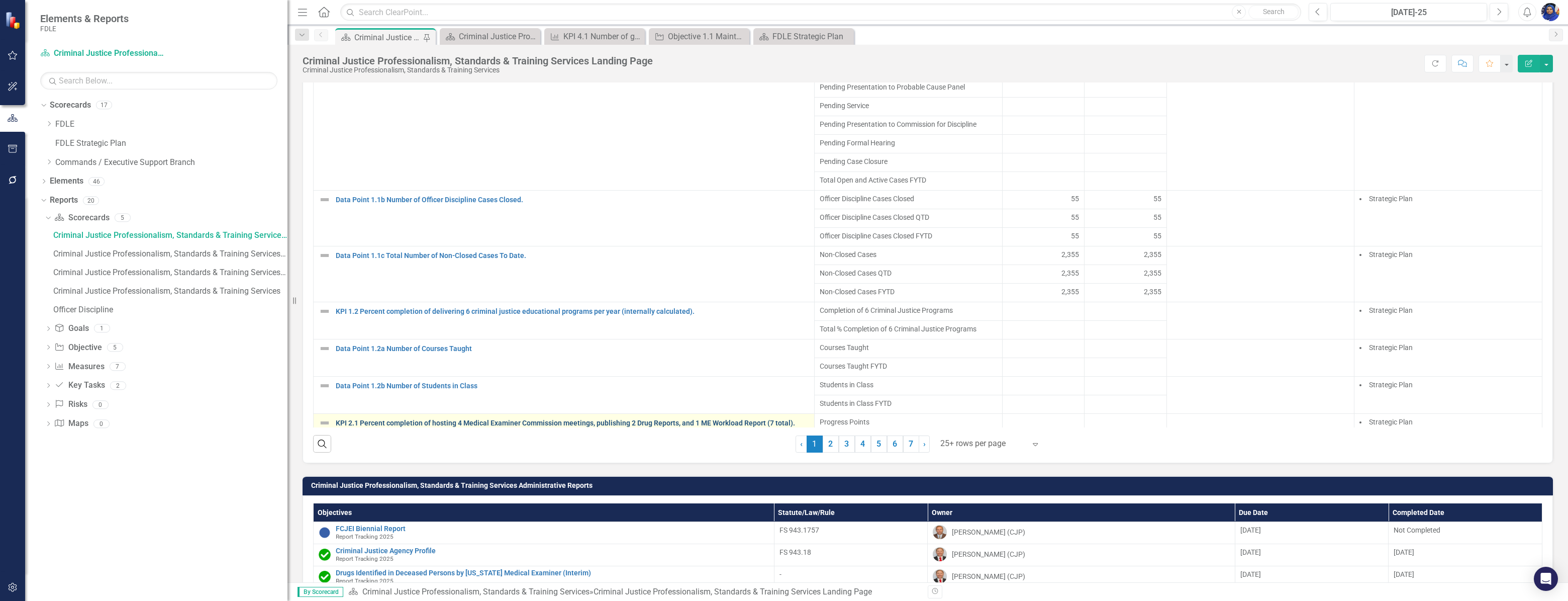
scroll to position [45, 0]
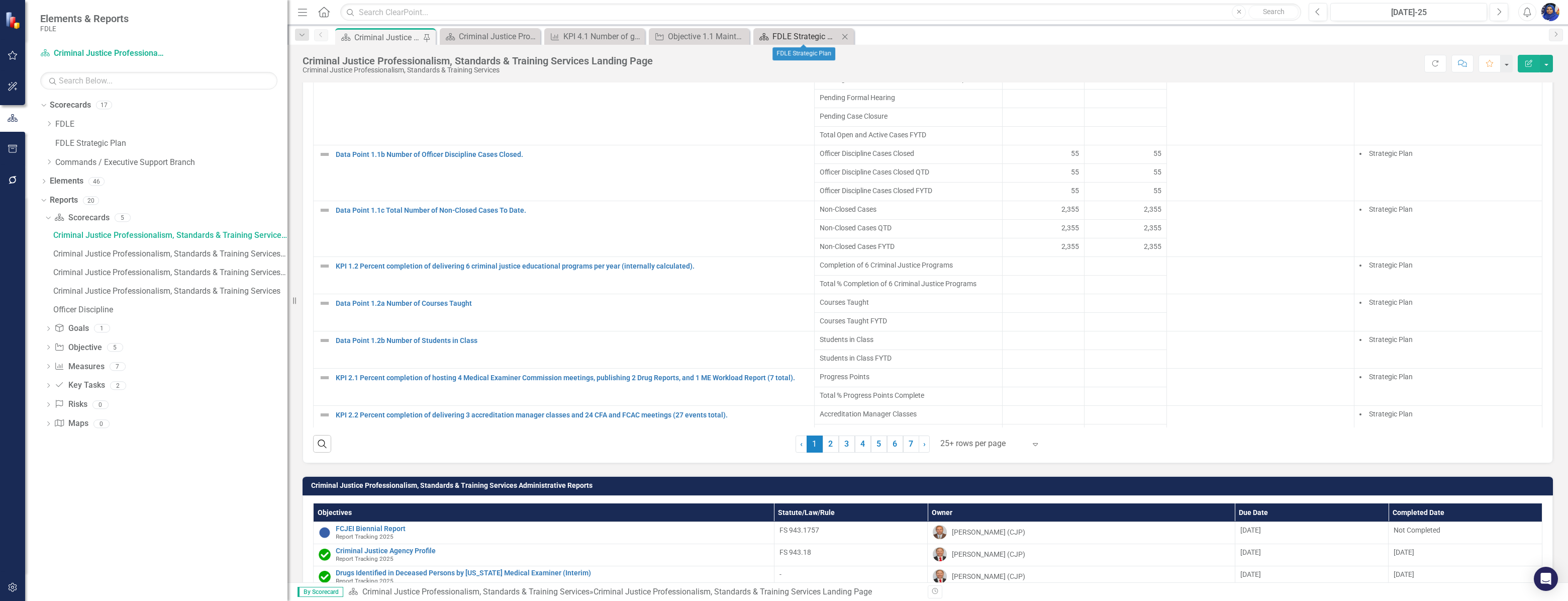
click at [792, 31] on div "FDLE Strategic Plan" at bounding box center [806, 36] width 66 height 13
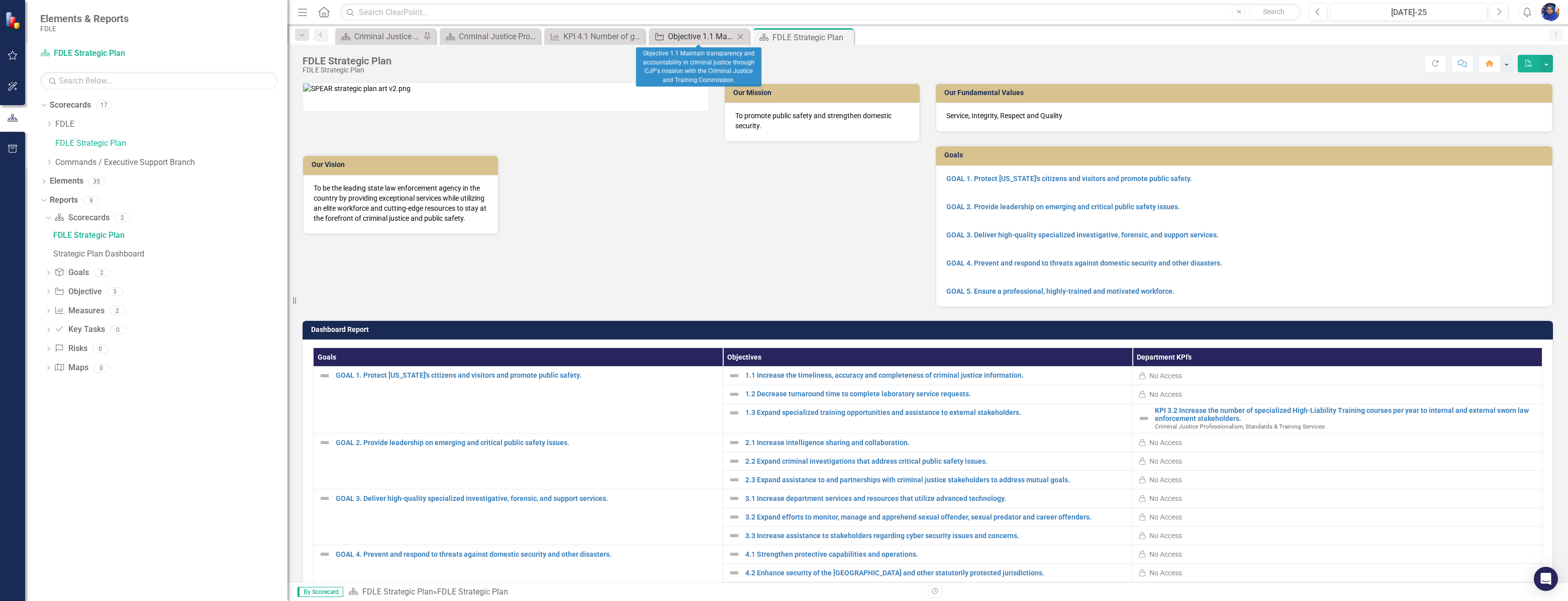
click at [698, 35] on div "Objective 1.1 Maintain transparency and accountability in criminal justice thro…" at bounding box center [701, 36] width 66 height 13
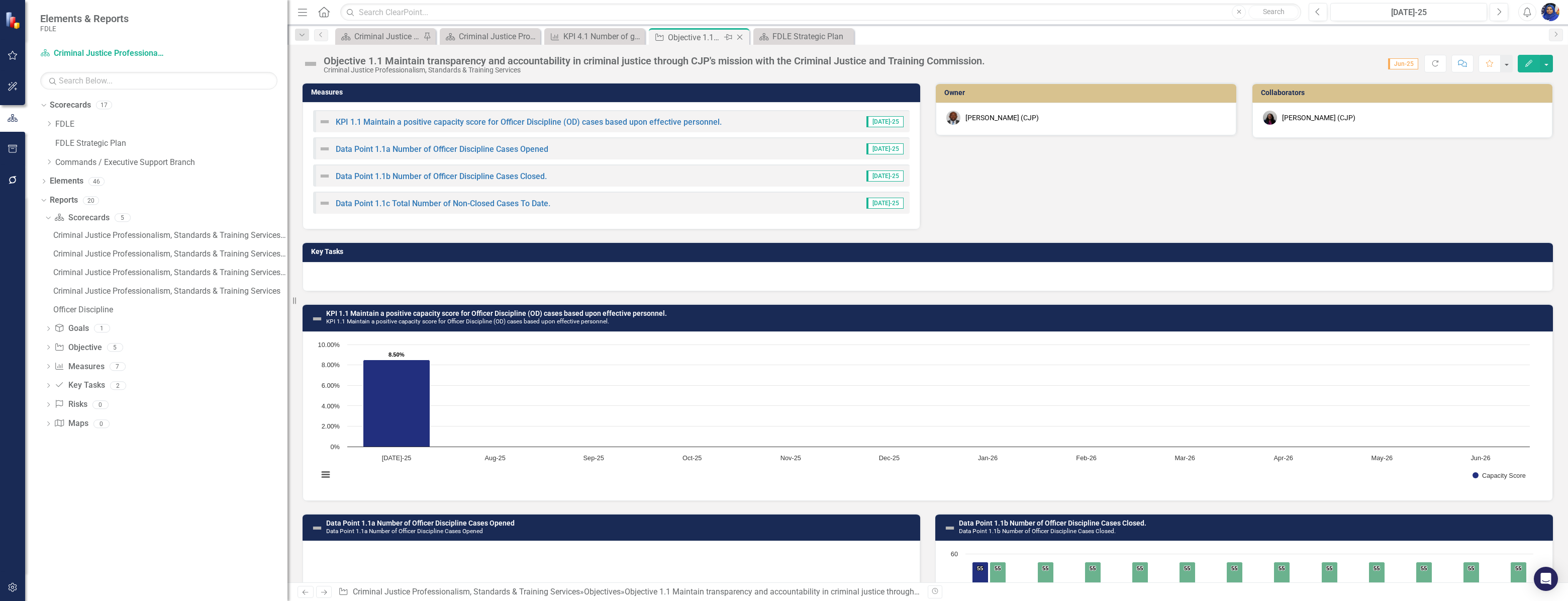
click at [738, 37] on icon "Close" at bounding box center [740, 37] width 10 height 8
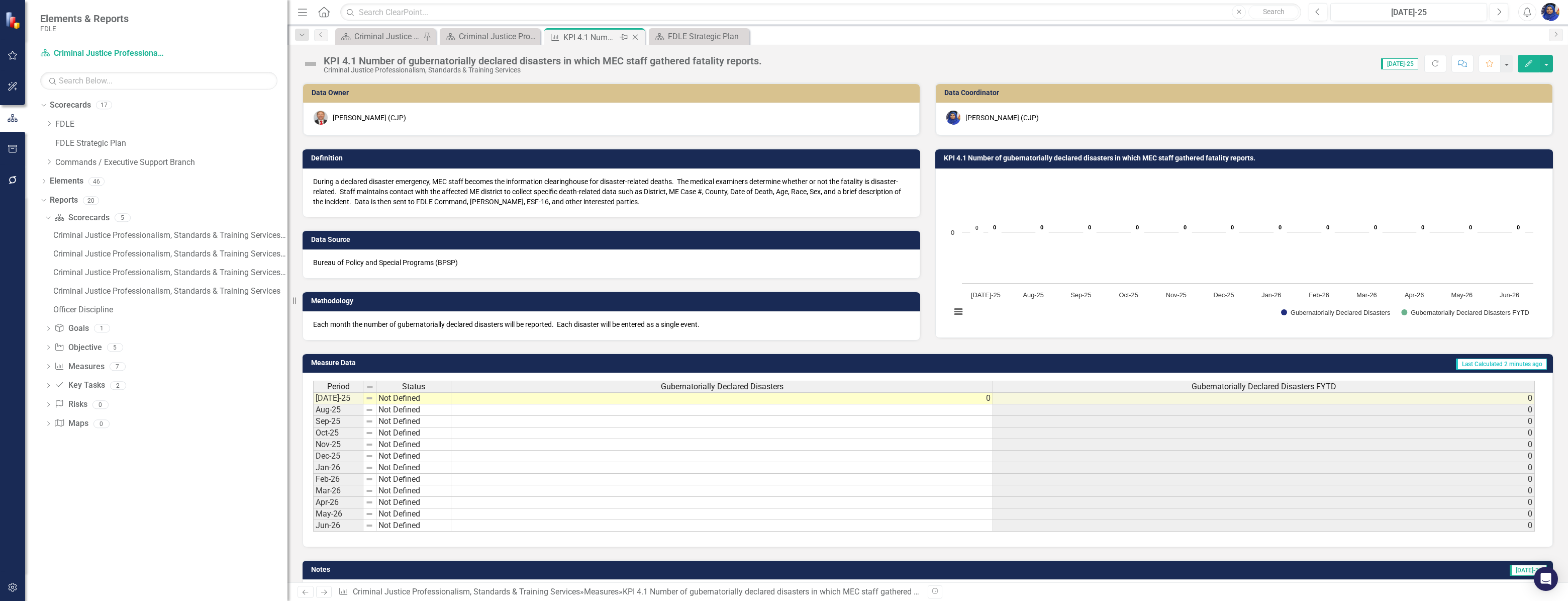
click at [635, 35] on icon "Close" at bounding box center [635, 37] width 10 height 8
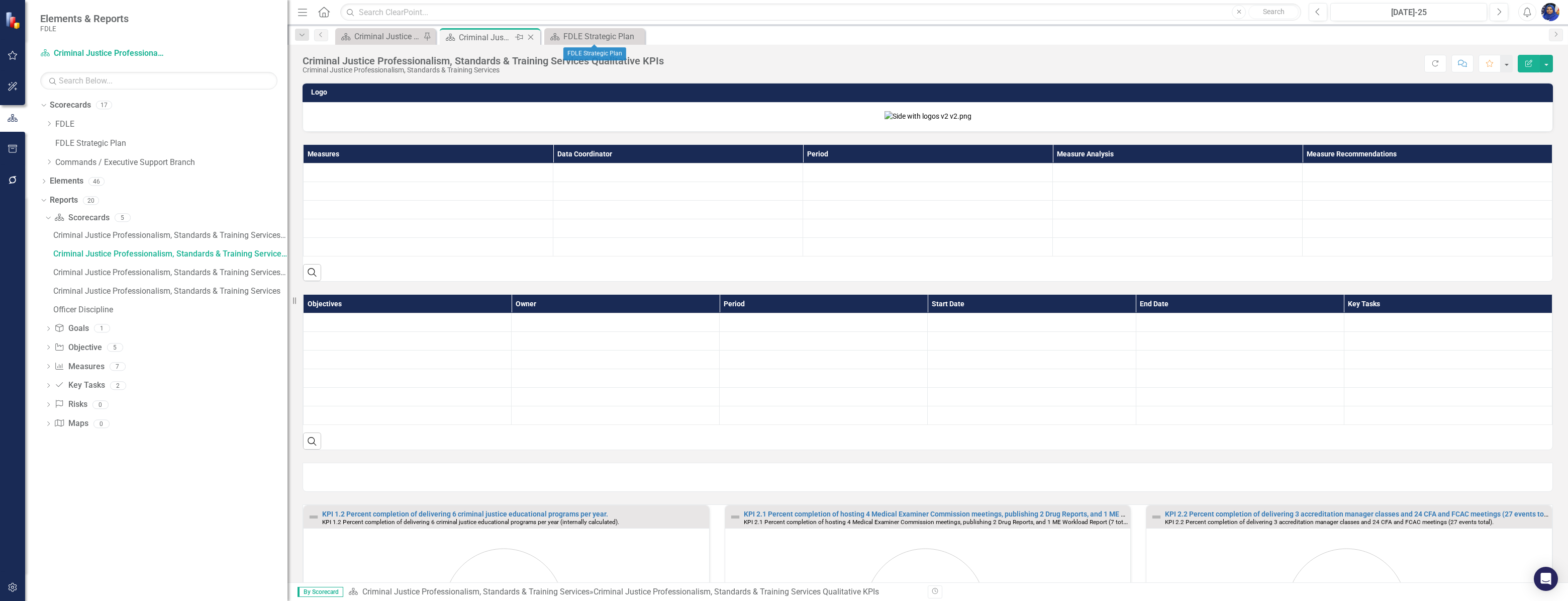
click at [512, 35] on div "Criminal Justice Professionalism, Standards & Training Services Qualitative KPIs" at bounding box center [485, 37] width 54 height 13
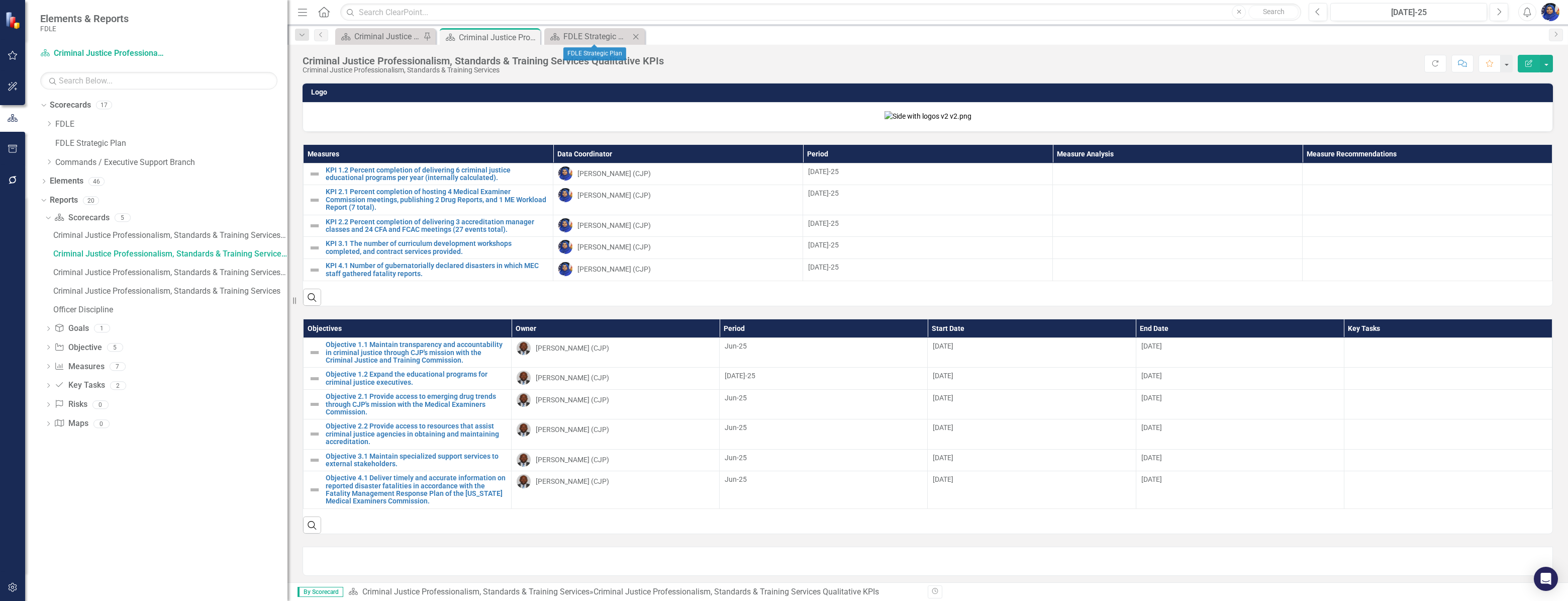
click at [637, 33] on icon "Close" at bounding box center [635, 37] width 10 height 8
click at [0, 0] on icon "Close" at bounding box center [0, 0] width 0 height 0
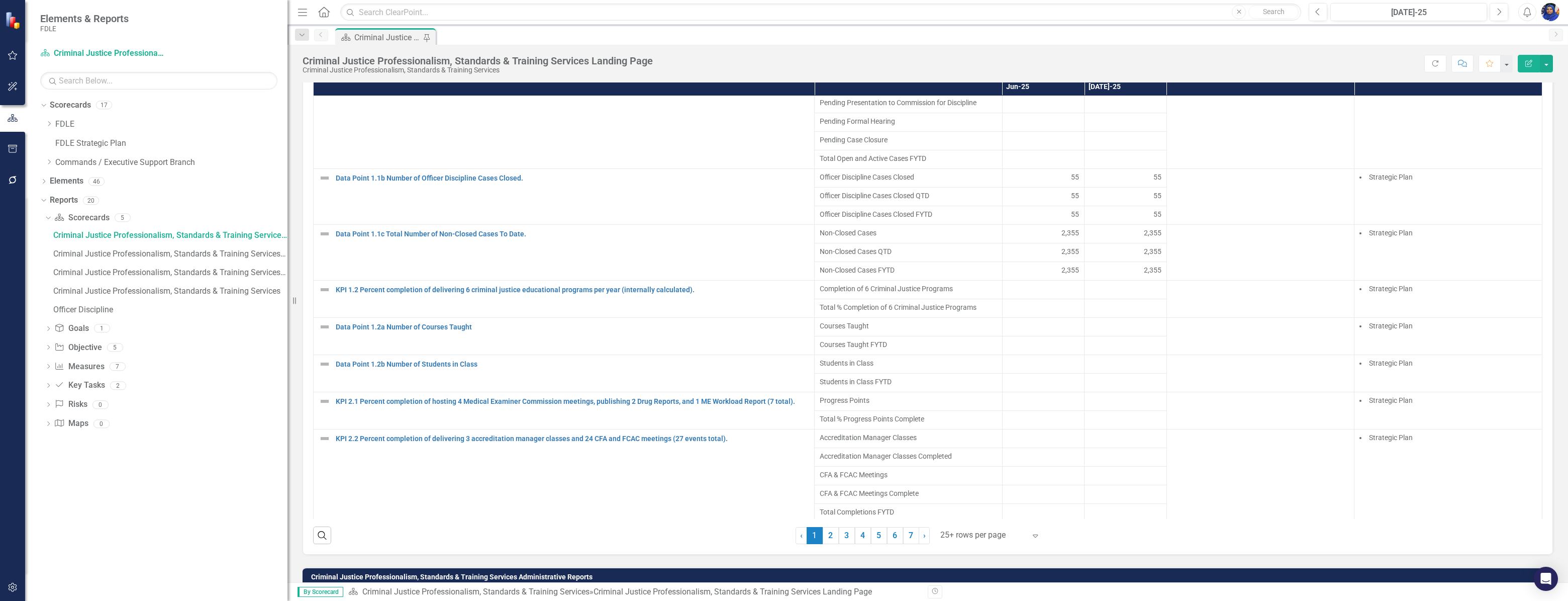
scroll to position [116, 0]
click at [969, 542] on div at bounding box center [983, 535] width 86 height 13
click at [967, 541] on div "Display All Rows" at bounding box center [988, 539] width 94 height 11
